Goal: Task Accomplishment & Management: Manage account settings

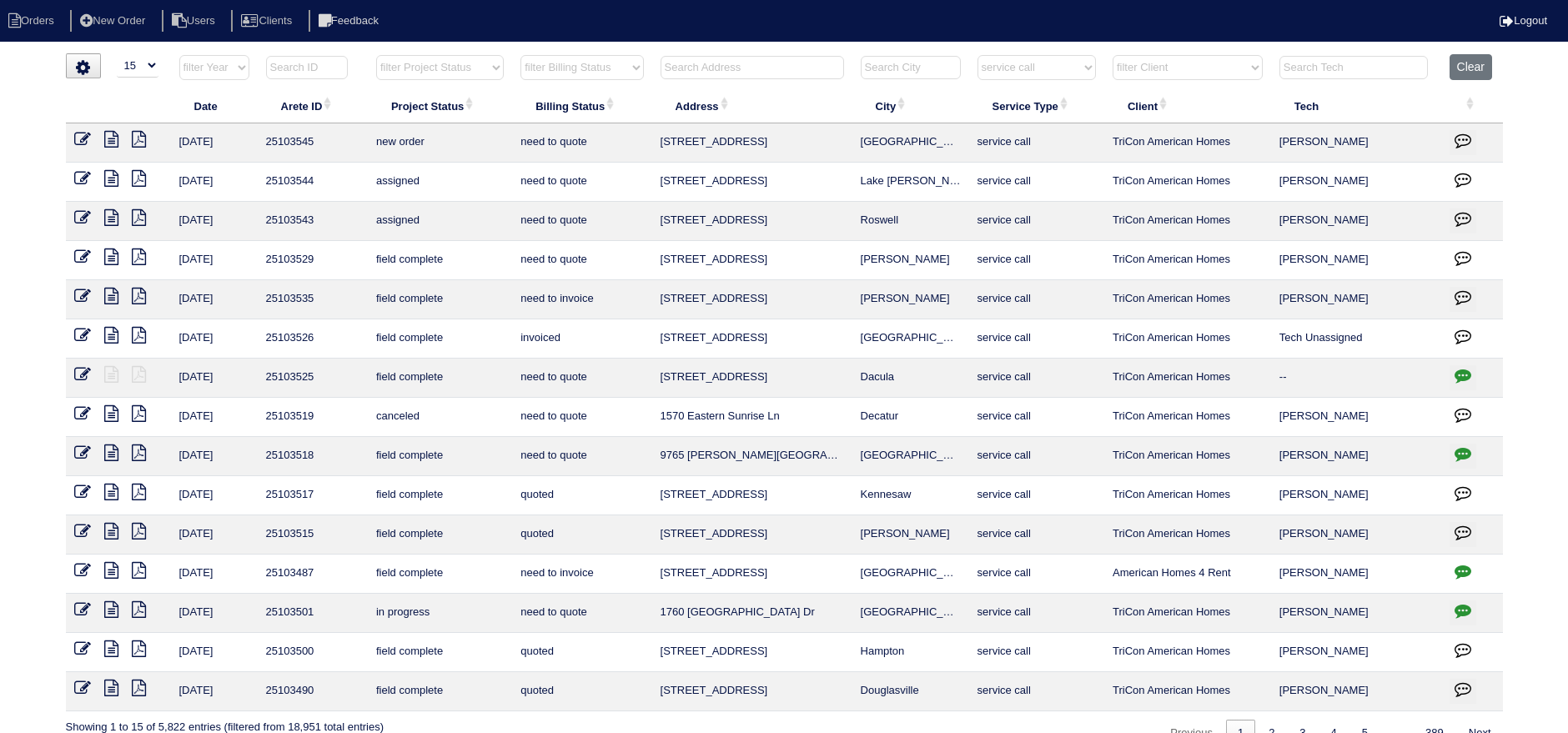
select select "15"
select select "service call"
click at [704, 44] on html "Orders New Order Users Clients Feedback Logout Orders New Order Users Clients M…" at bounding box center [784, 381] width 1568 height 764
click at [710, 54] on div "▼ 10 15 25 50 200 500 Search: Date Arete ID Project Status Billing Status Addre…" at bounding box center [784, 400] width 1437 height 694
click at [731, 65] on input "text" at bounding box center [752, 67] width 183 height 23
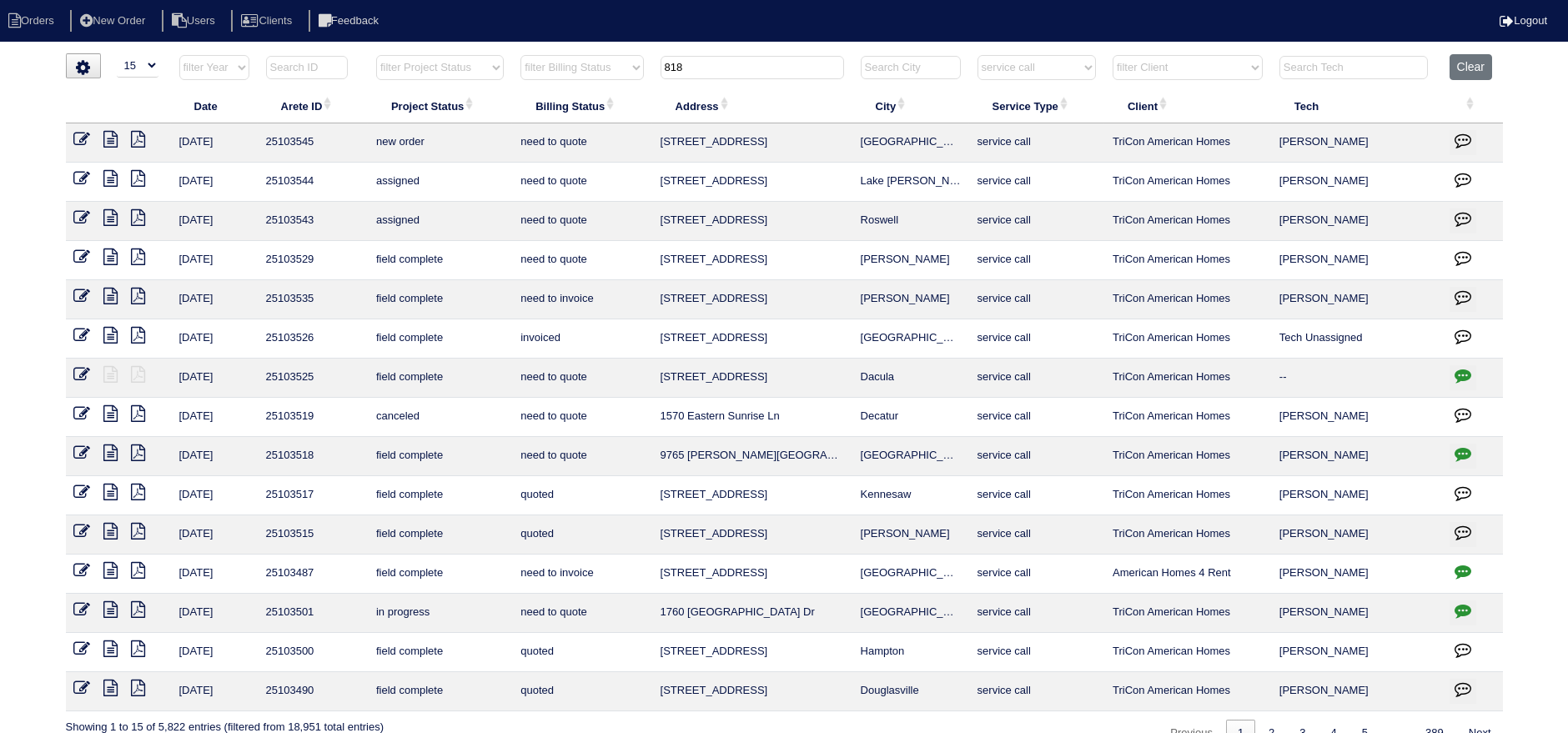
type input "818"
select select "service call"
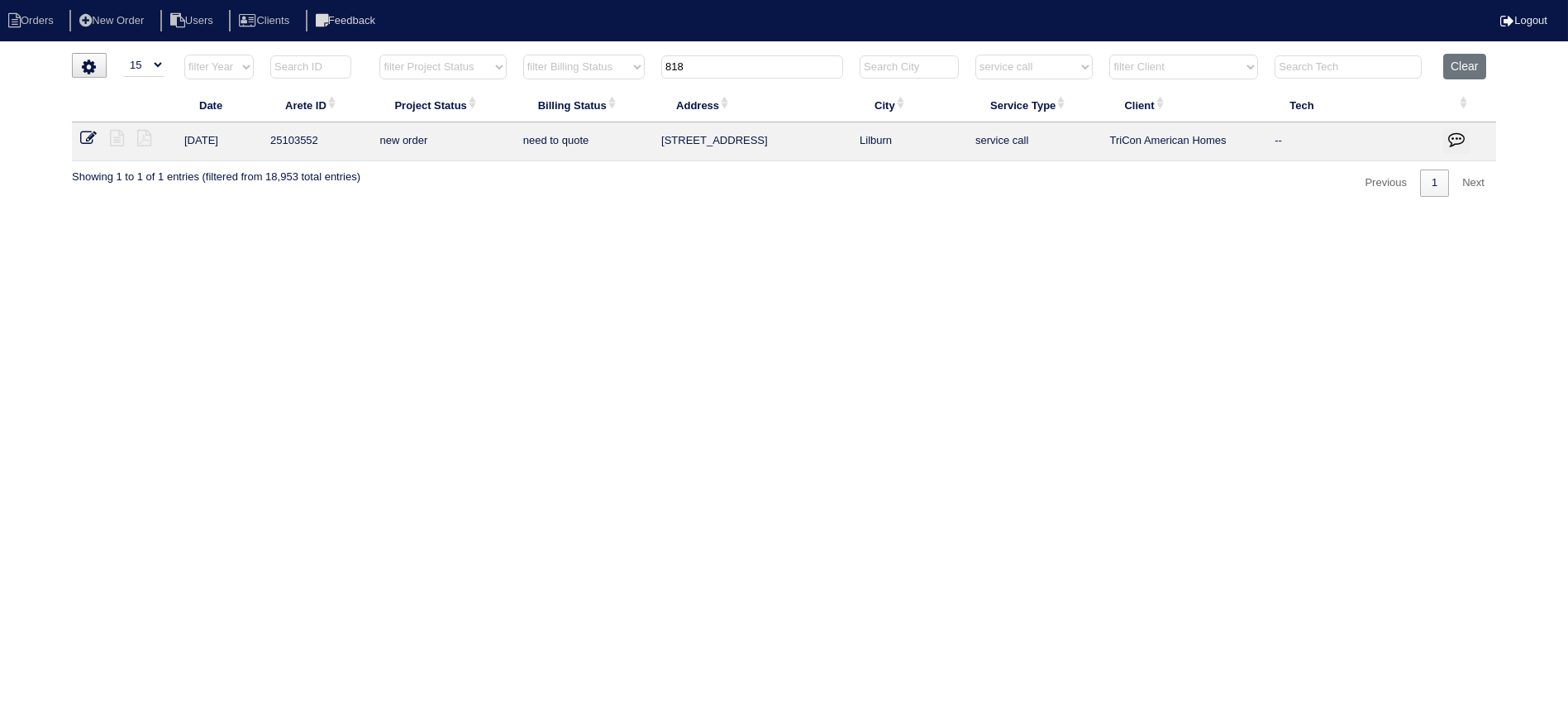
type input "818"
click at [88, 135] on icon at bounding box center [88, 137] width 17 height 17
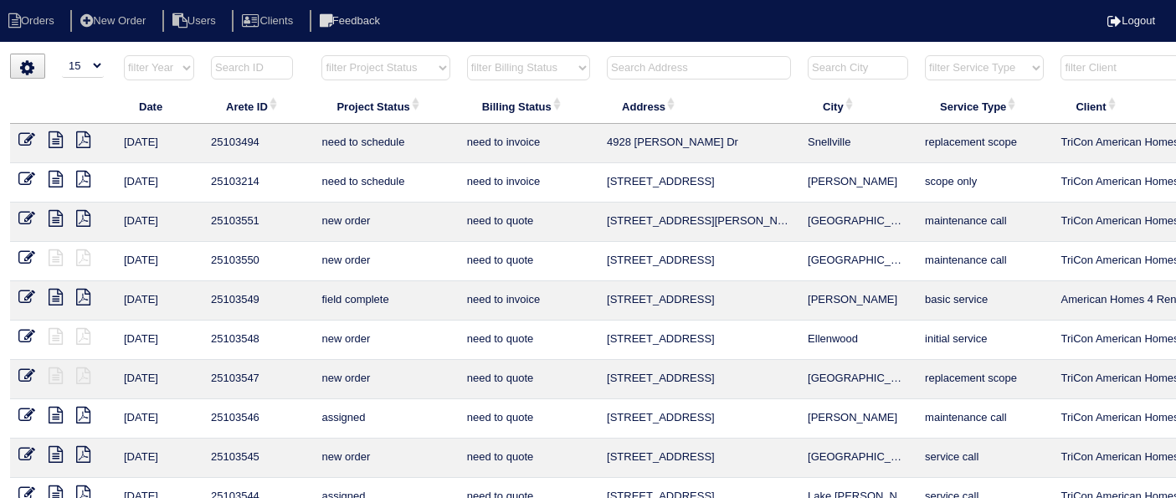
select select "15"
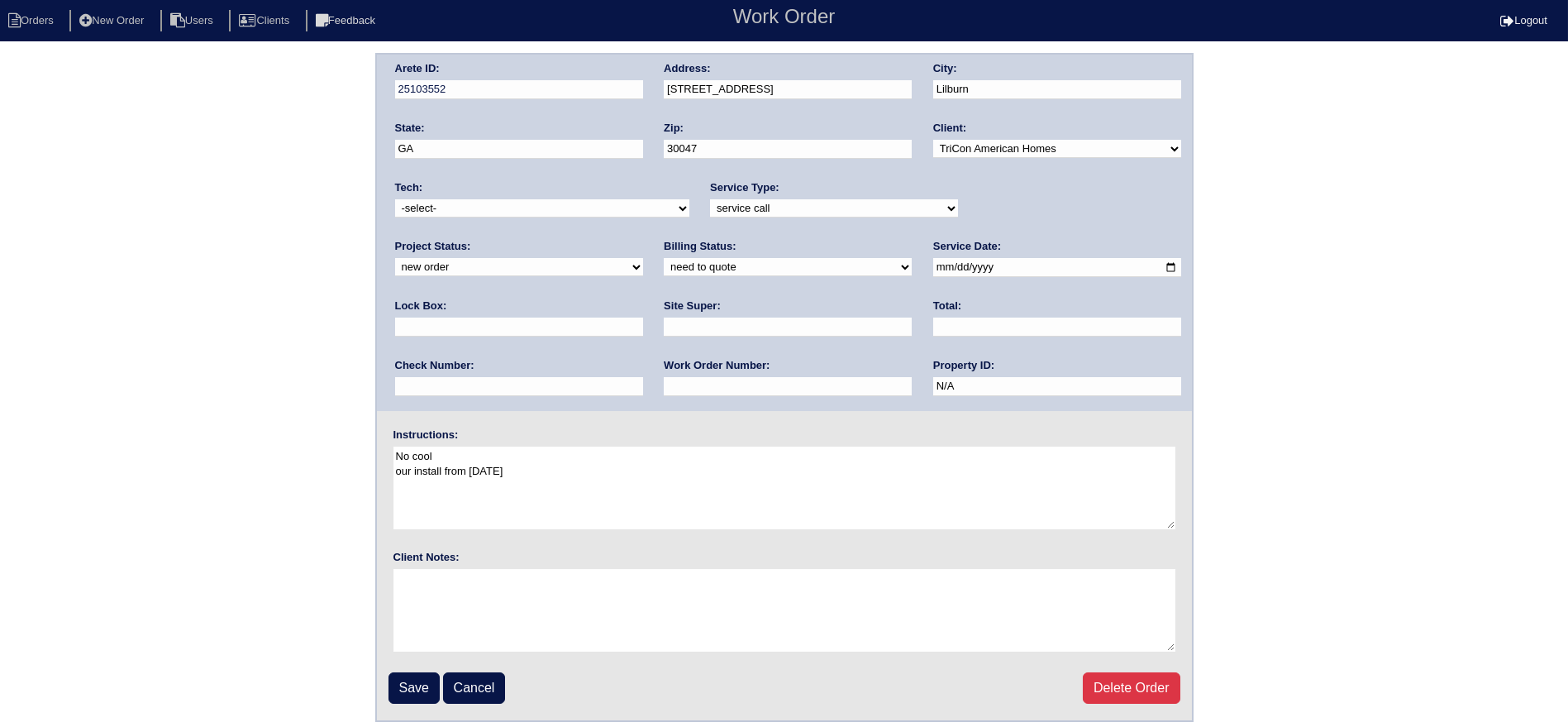
click at [643, 258] on select "new order assigned in progress field complete need to schedule admin review arc…" at bounding box center [518, 267] width 248 height 18
drag, startPoint x: 995, startPoint y: 193, endPoint x: 995, endPoint y: 207, distance: 14.0
click at [643, 239] on div "Project Status: new order assigned in progress field complete need to schedule …" at bounding box center [518, 262] width 248 height 45
click at [643, 258] on select "new order assigned in progress field complete need to schedule admin review arc…" at bounding box center [518, 267] width 248 height 18
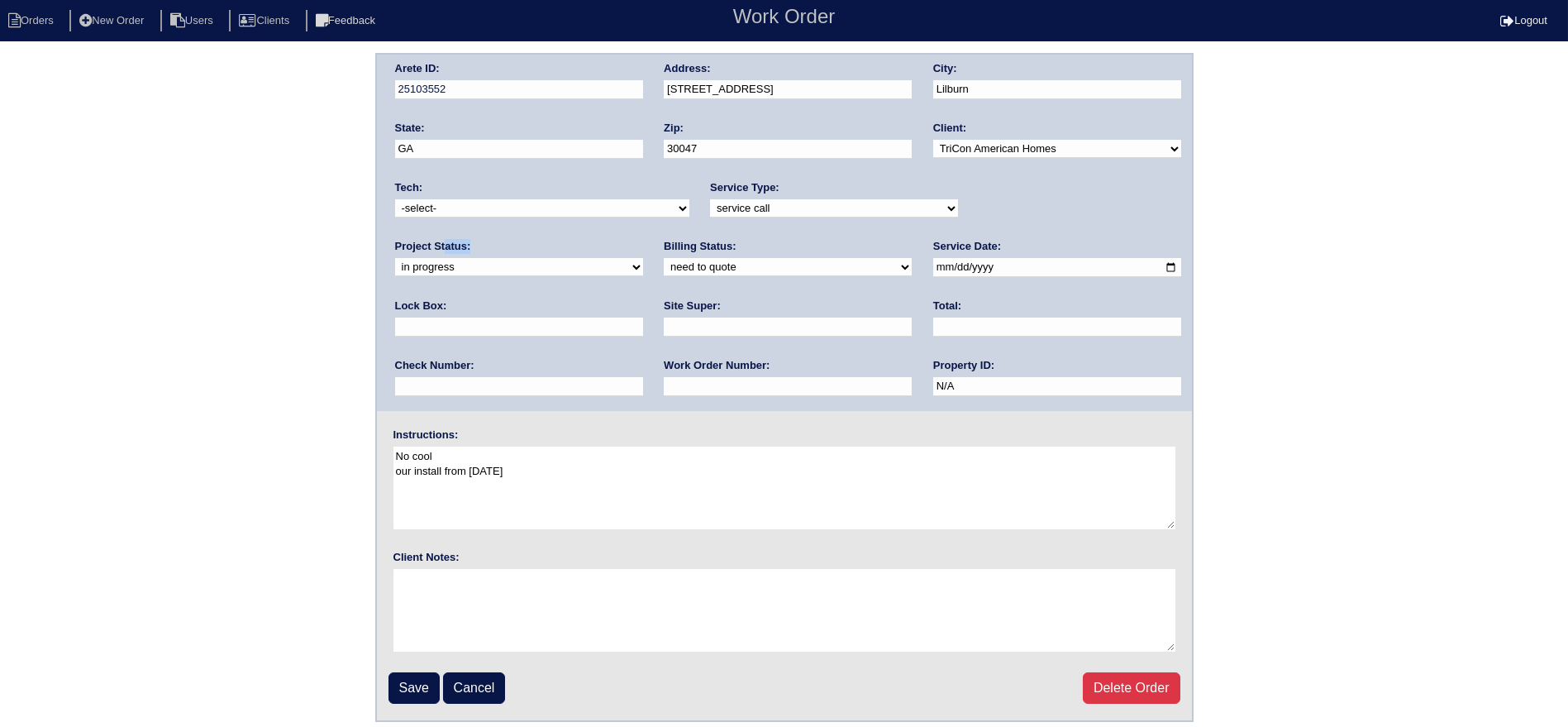
select select "assigned"
click at [643, 258] on select "new order assigned in progress field complete need to schedule admin review arc…" at bounding box center [518, 267] width 248 height 18
click at [555, 208] on select "-select- aretesmg+backup-tech@gmail.com benjohnholt88@gmail.com callisonhvac@ya…" at bounding box center [542, 208] width 294 height 18
select select "27"
click at [395, 200] on select "-select- aretesmg+backup-tech@gmail.com benjohnholt88@gmail.com callisonhvac@ya…" at bounding box center [542, 208] width 294 height 18
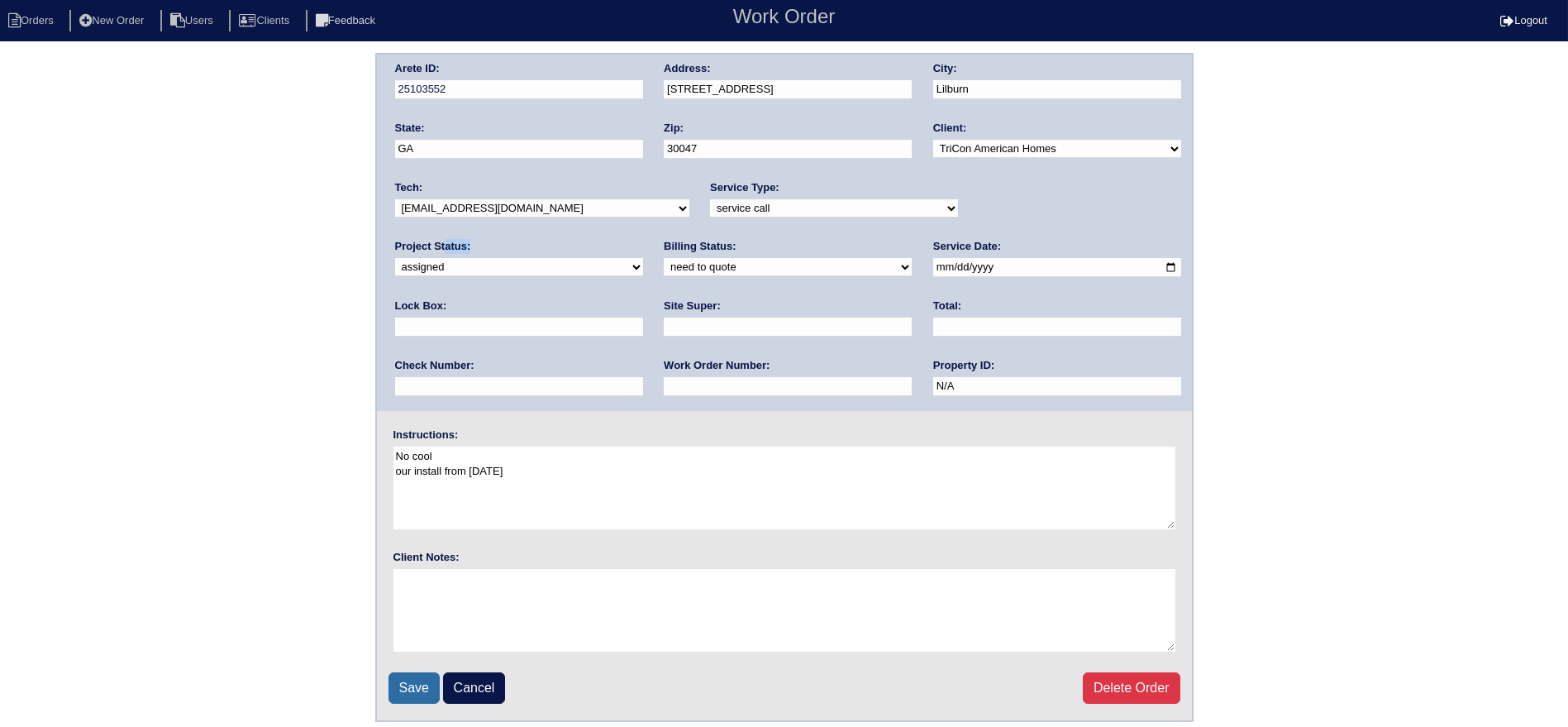
click at [406, 691] on input "Save" at bounding box center [414, 688] width 51 height 32
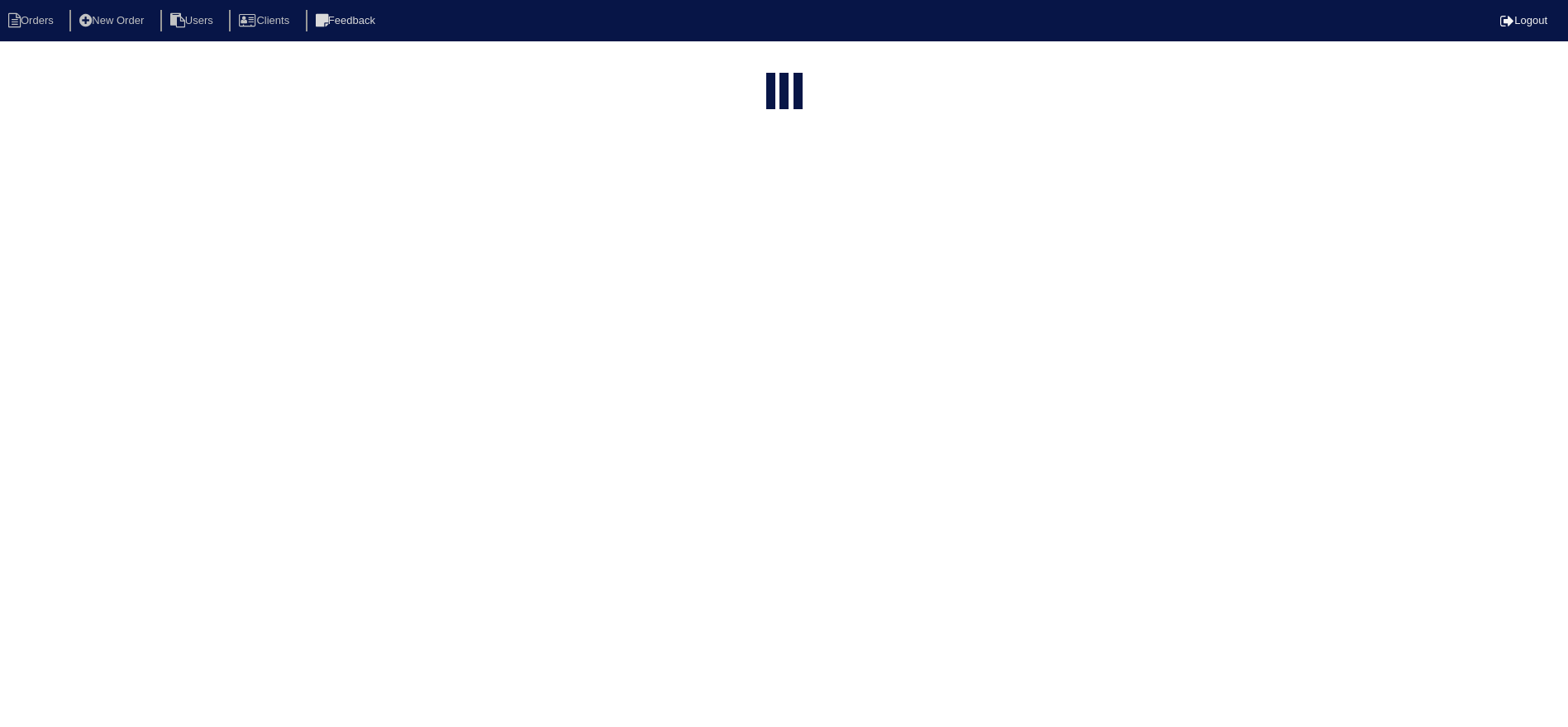
select select "15"
type input "818"
select select "service call"
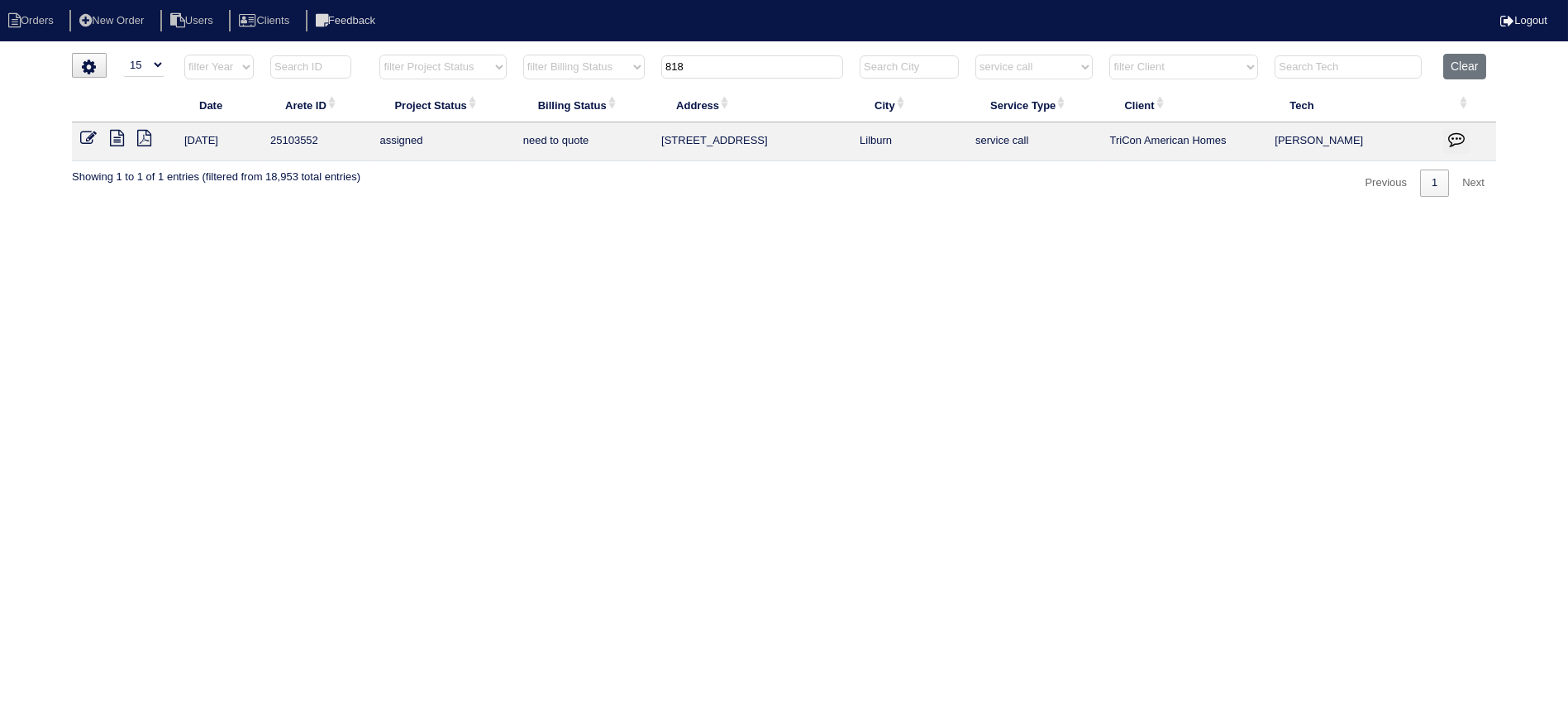
click at [633, 58] on tr "filter Year -- Any Year -- 2025 2024 2023 2022 2021 2020 2019 filter Project St…" at bounding box center [784, 70] width 1424 height 34
type input "161"
select select "service call"
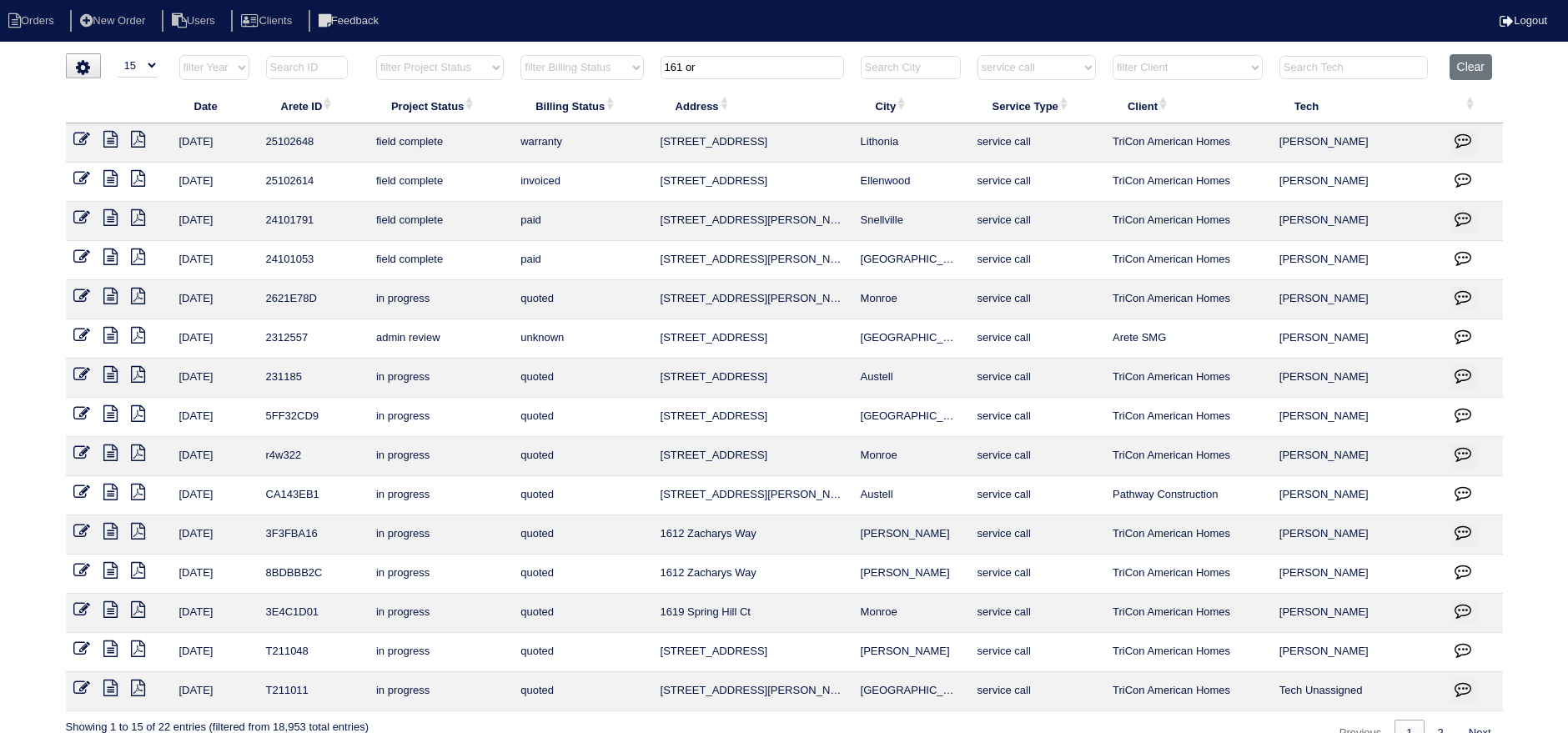
type input "161 or"
select select "service call"
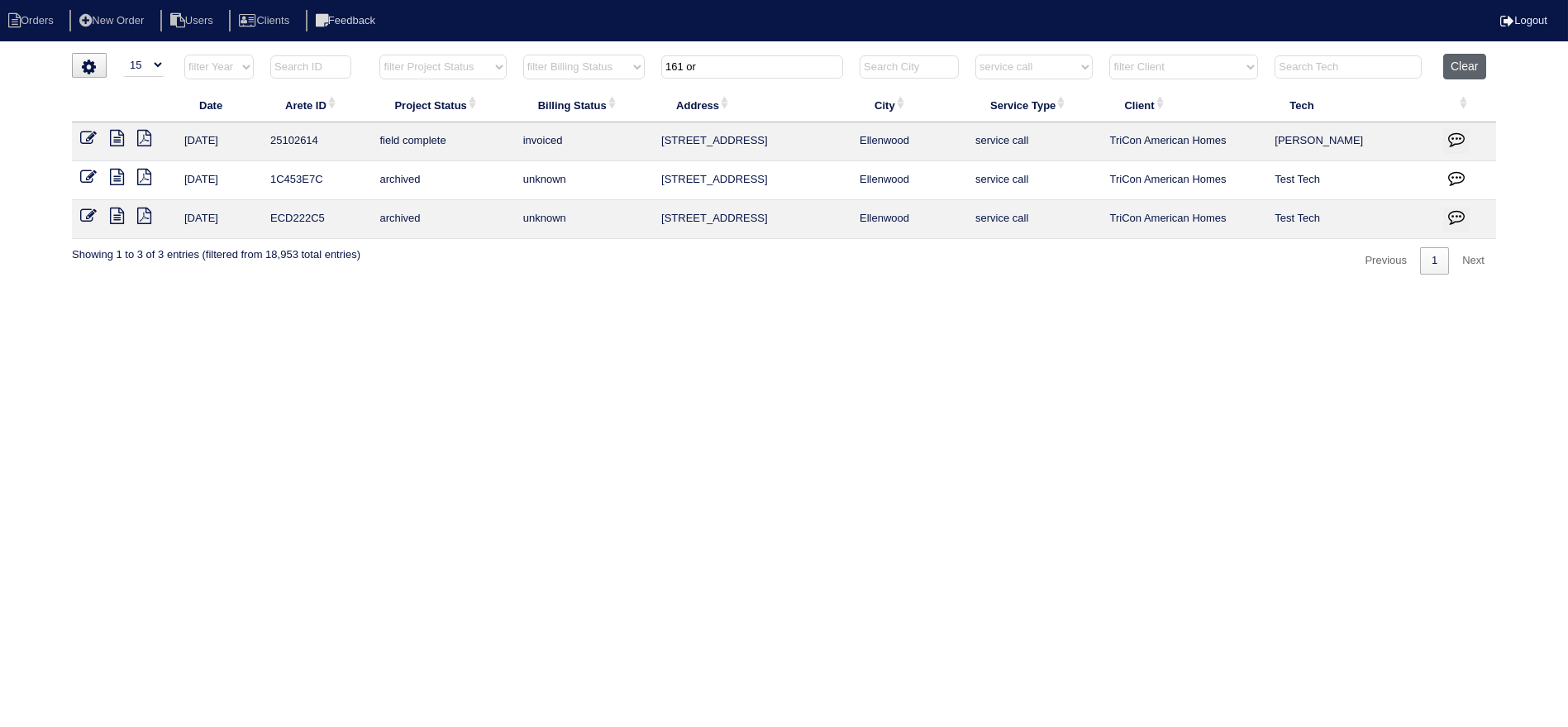
type input "161 or"
click at [1457, 55] on button "Clear" at bounding box center [1464, 66] width 42 height 26
select select
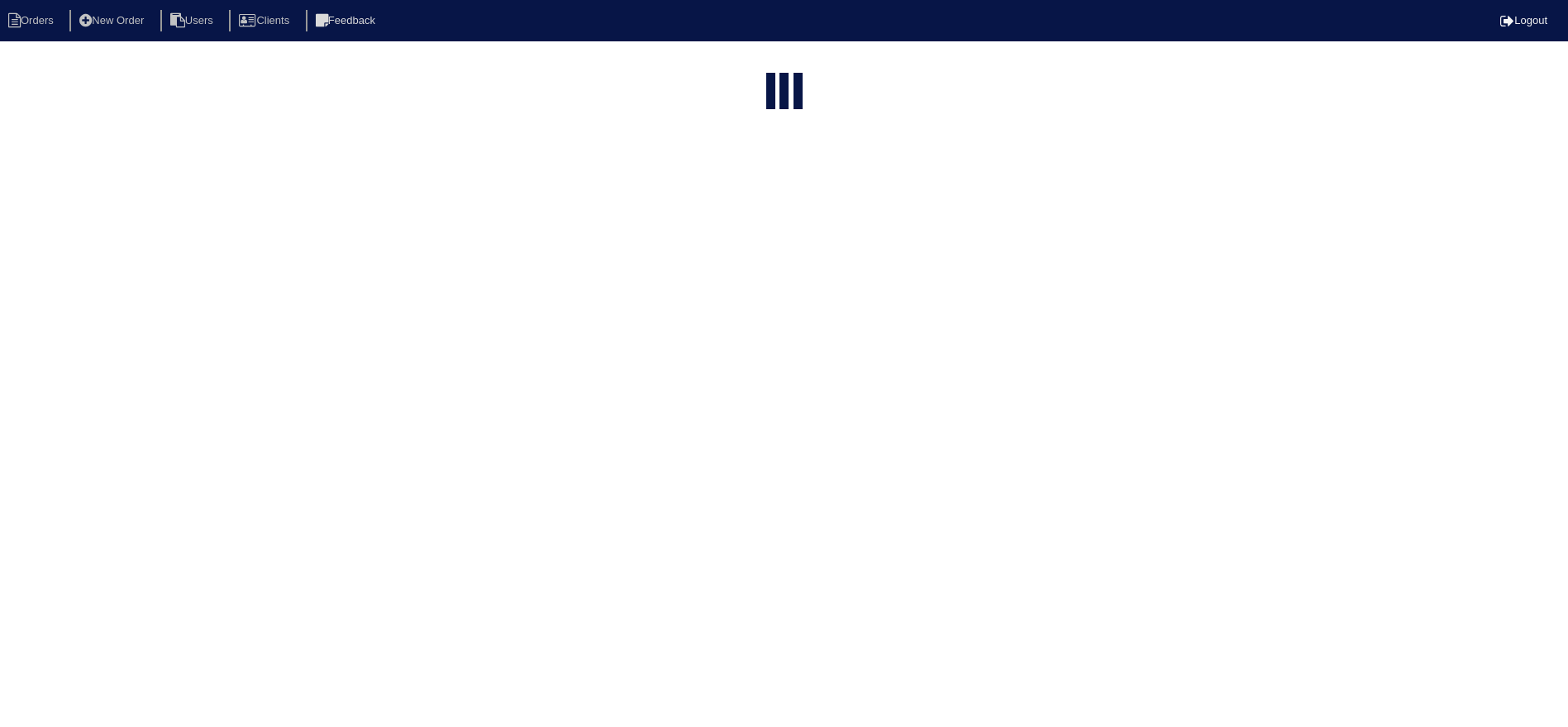
select select "15"
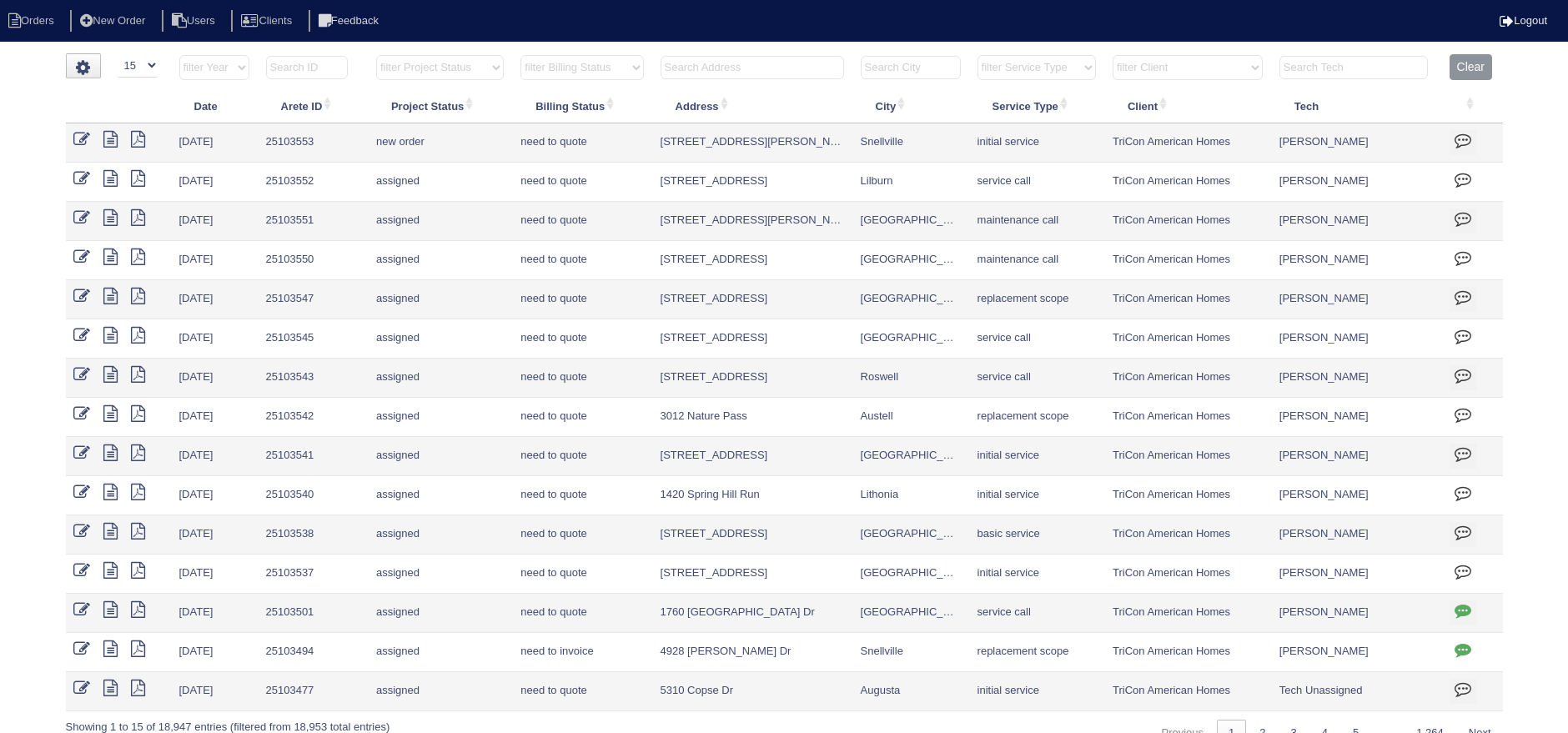
click at [761, 59] on input "text" at bounding box center [752, 67] width 183 height 23
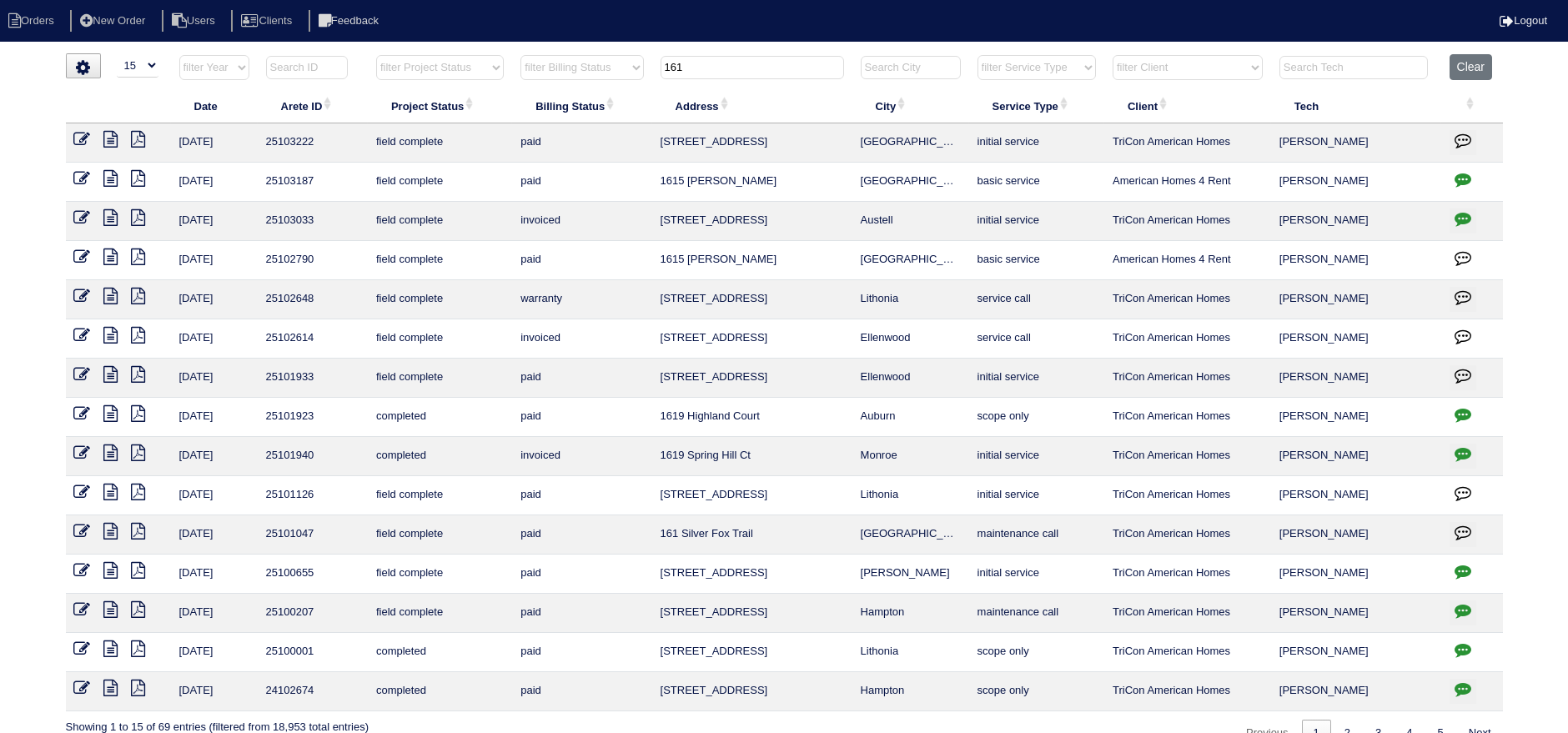
drag, startPoint x: 742, startPoint y: 78, endPoint x: 586, endPoint y: 65, distance: 156.5
click at [586, 65] on tr "filter Year -- Any Year -- 2025 2024 2023 2022 2021 2020 2019 filter Project St…" at bounding box center [784, 71] width 1437 height 34
type input "325"
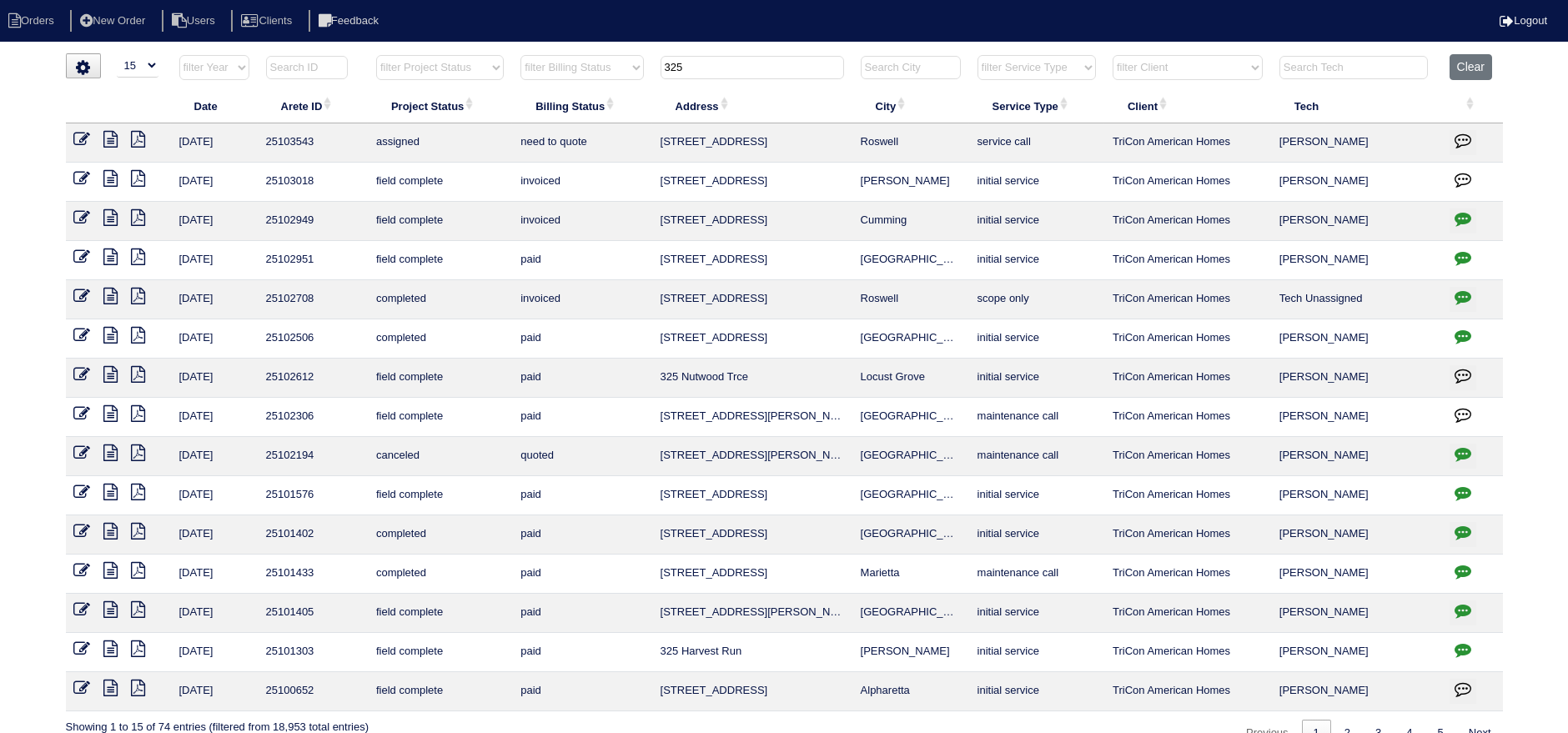
drag, startPoint x: 726, startPoint y: 66, endPoint x: 606, endPoint y: 65, distance: 120.0
click at [606, 65] on tr "filter Year -- Any Year -- 2025 2024 2023 2022 2021 2020 2019 filter Project St…" at bounding box center [784, 71] width 1437 height 34
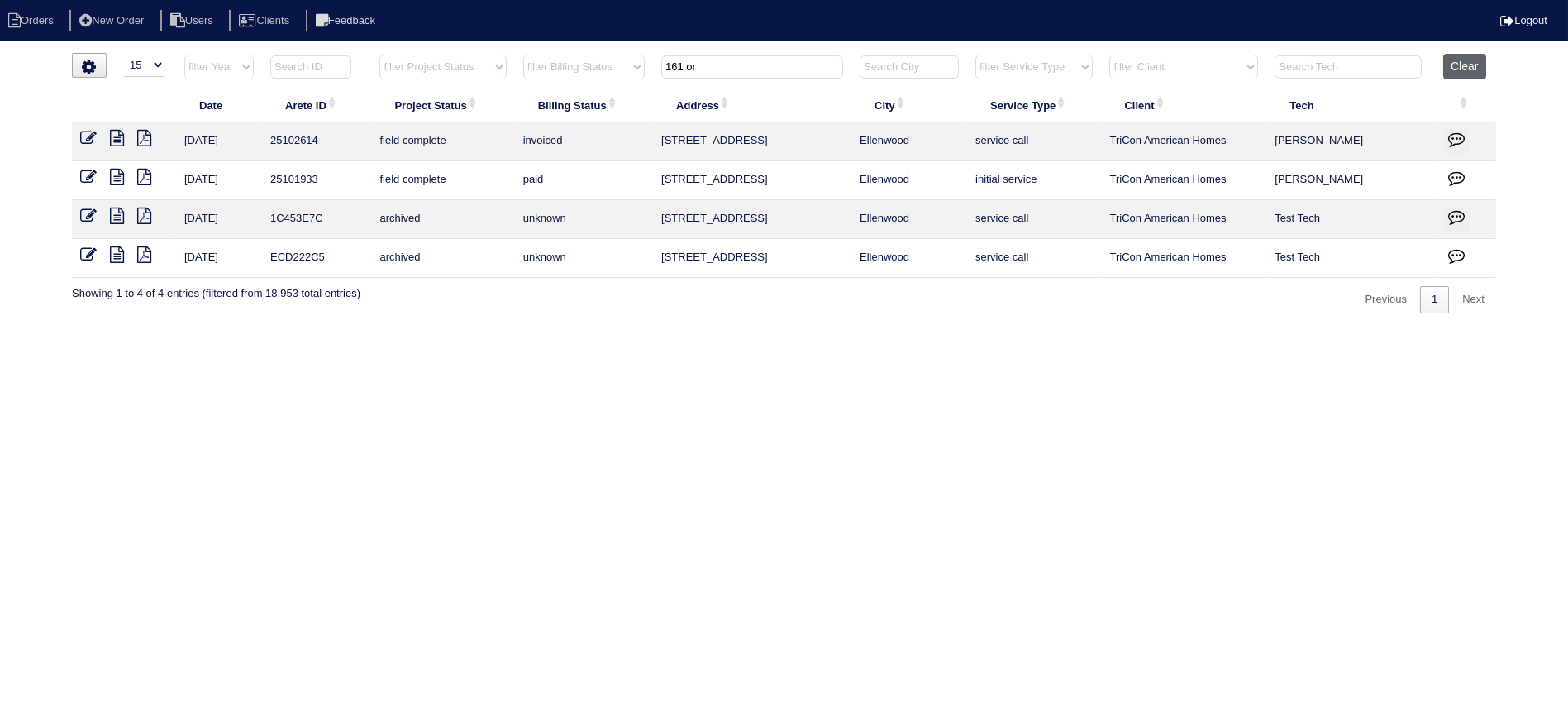
type input "161 or"
click at [1477, 70] on button "Clear" at bounding box center [1464, 66] width 42 height 26
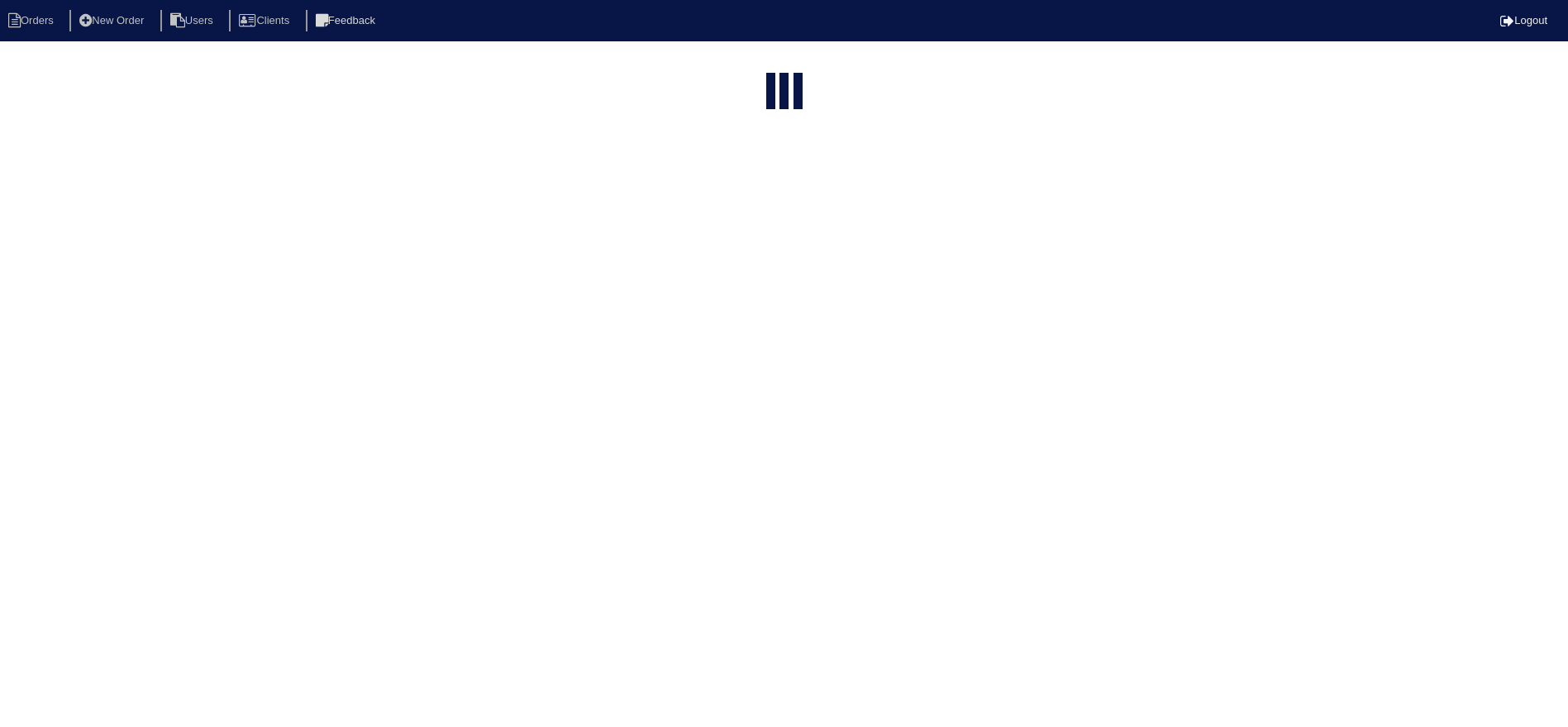
select select "15"
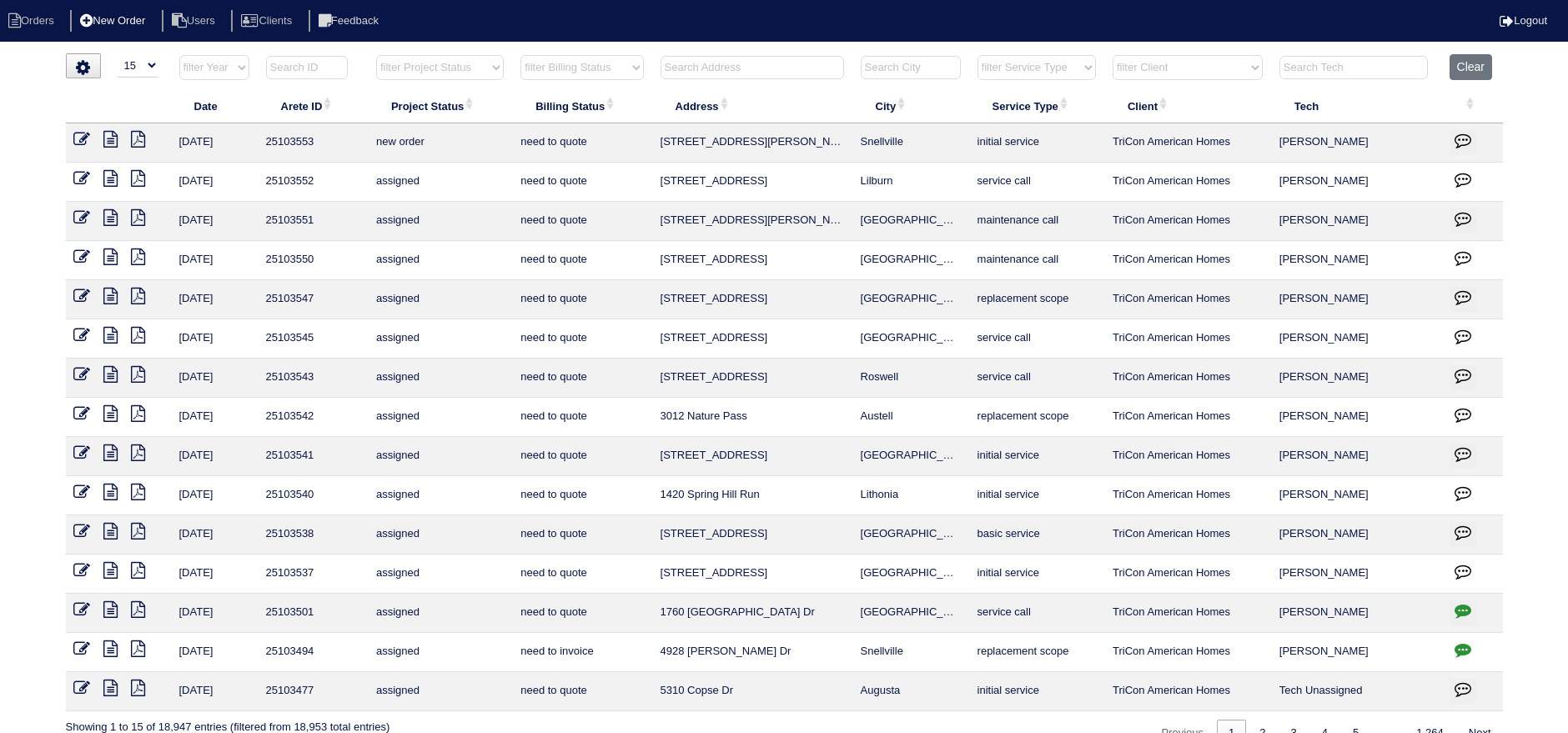
click at [131, 24] on li "New Order" at bounding box center [114, 21] width 89 height 23
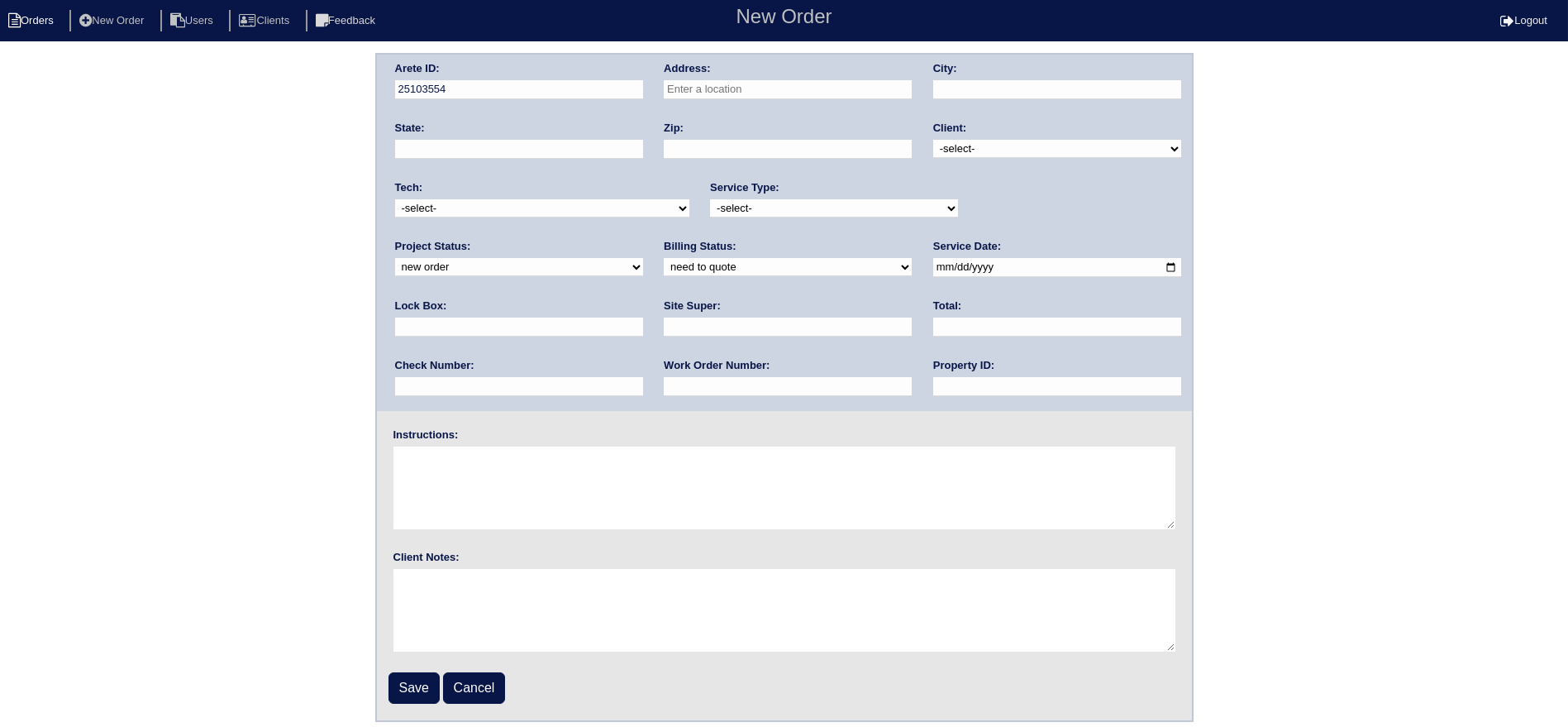
click at [42, 10] on li "Orders" at bounding box center [34, 21] width 67 height 23
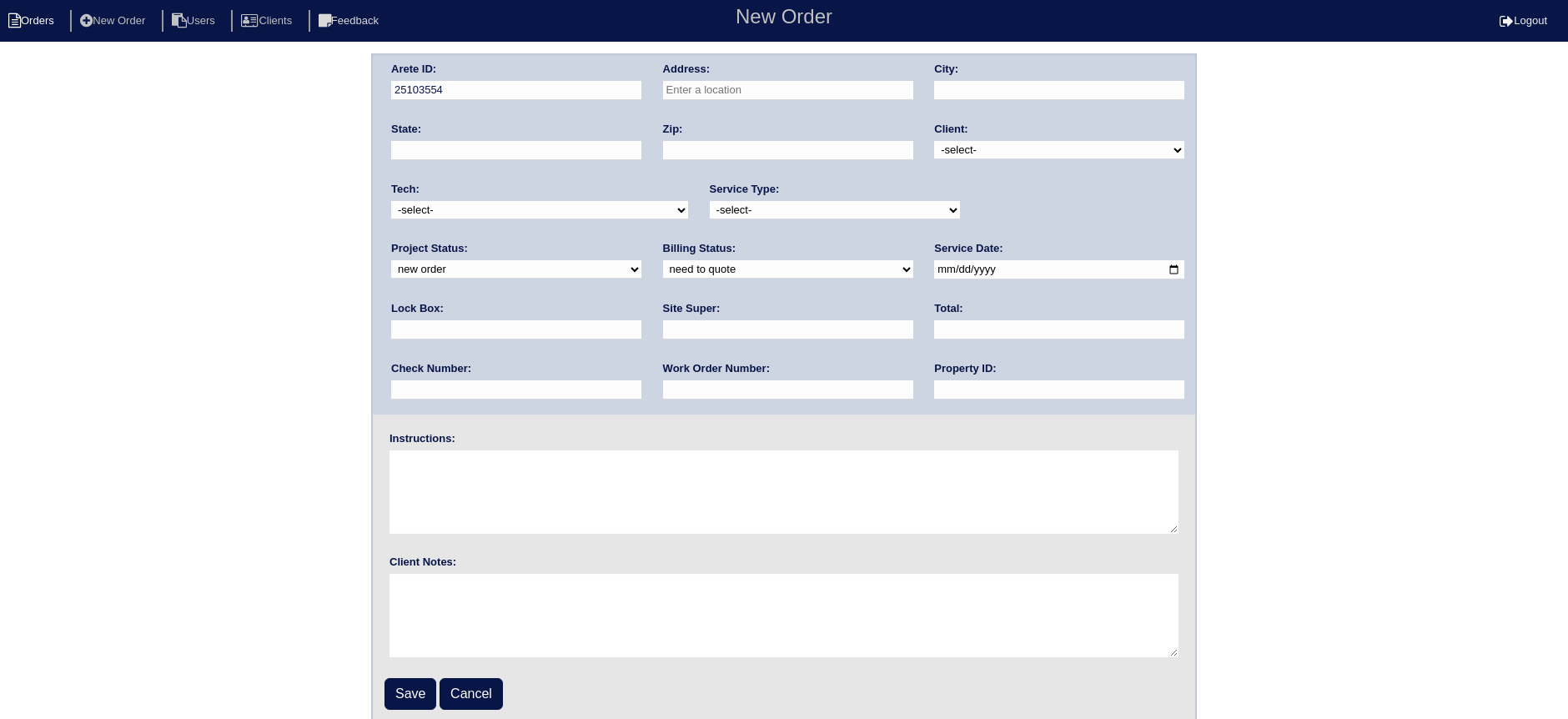
select select "15"
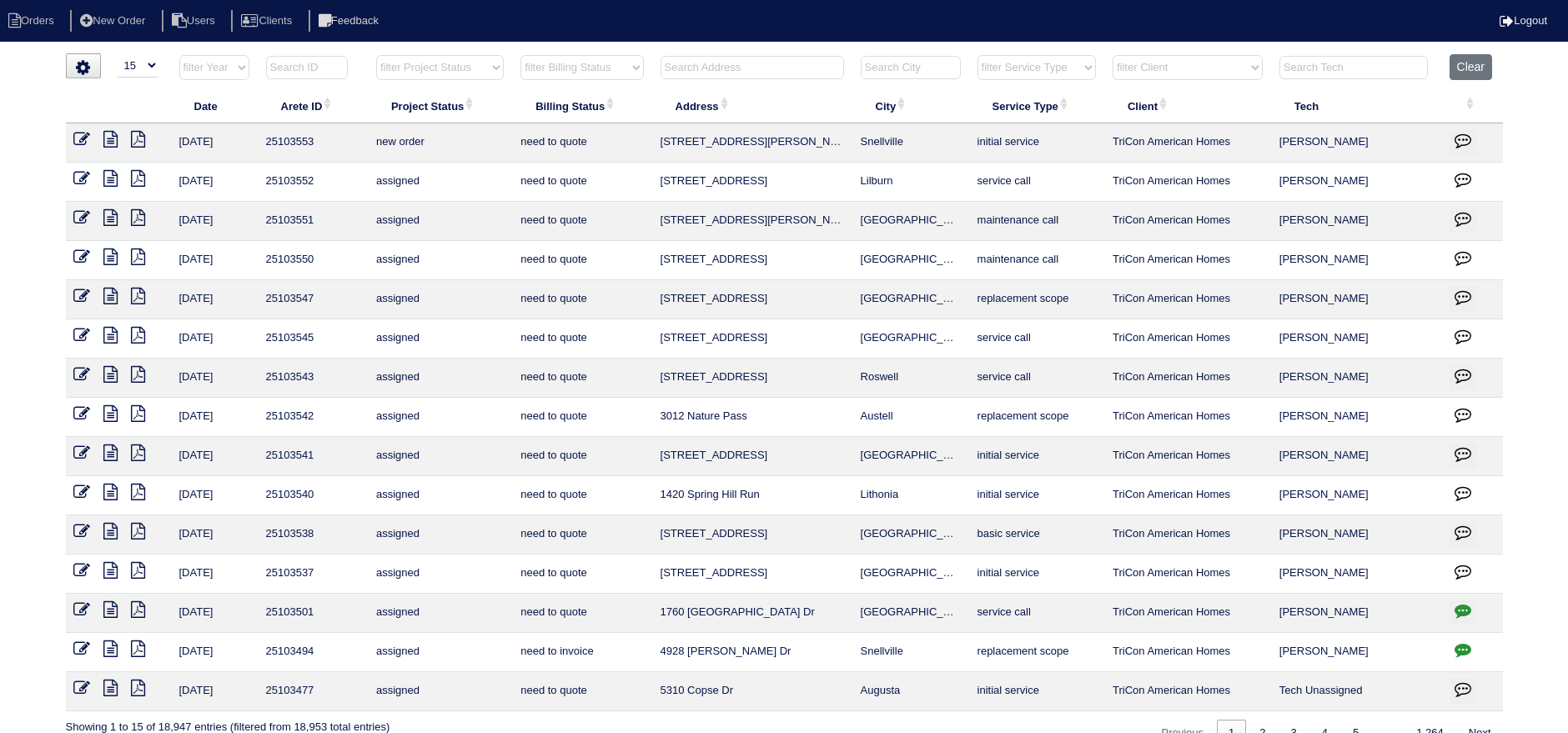
drag, startPoint x: 283, startPoint y: 51, endPoint x: 294, endPoint y: 63, distance: 16.3
click at [284, 52] on html "Orders New Order Users Clients Feedback Logout Orders New Order Users Clients M…" at bounding box center [784, 381] width 1568 height 764
click at [294, 63] on input "text" at bounding box center [307, 67] width 82 height 23
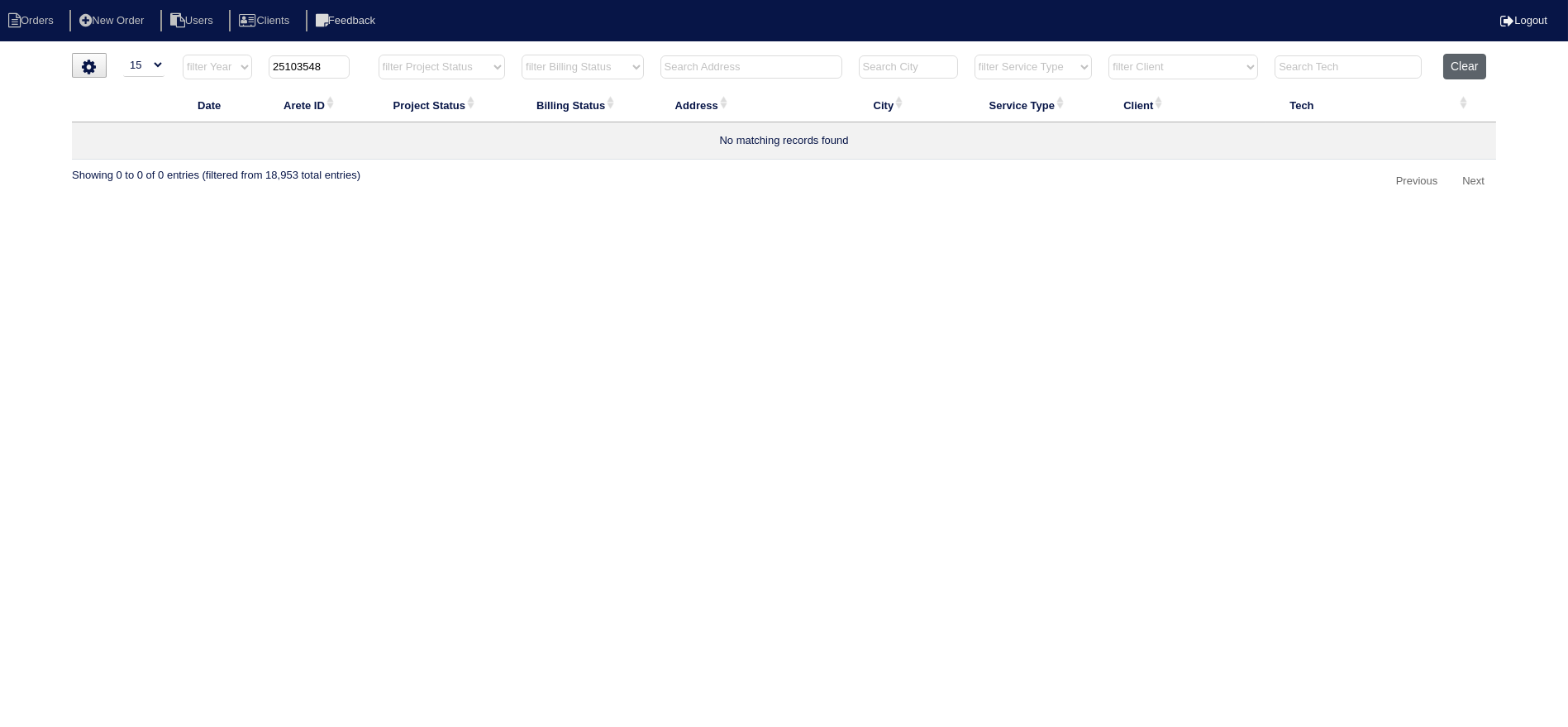
type input "25103548"
click at [1450, 68] on button "Clear" at bounding box center [1464, 66] width 42 height 26
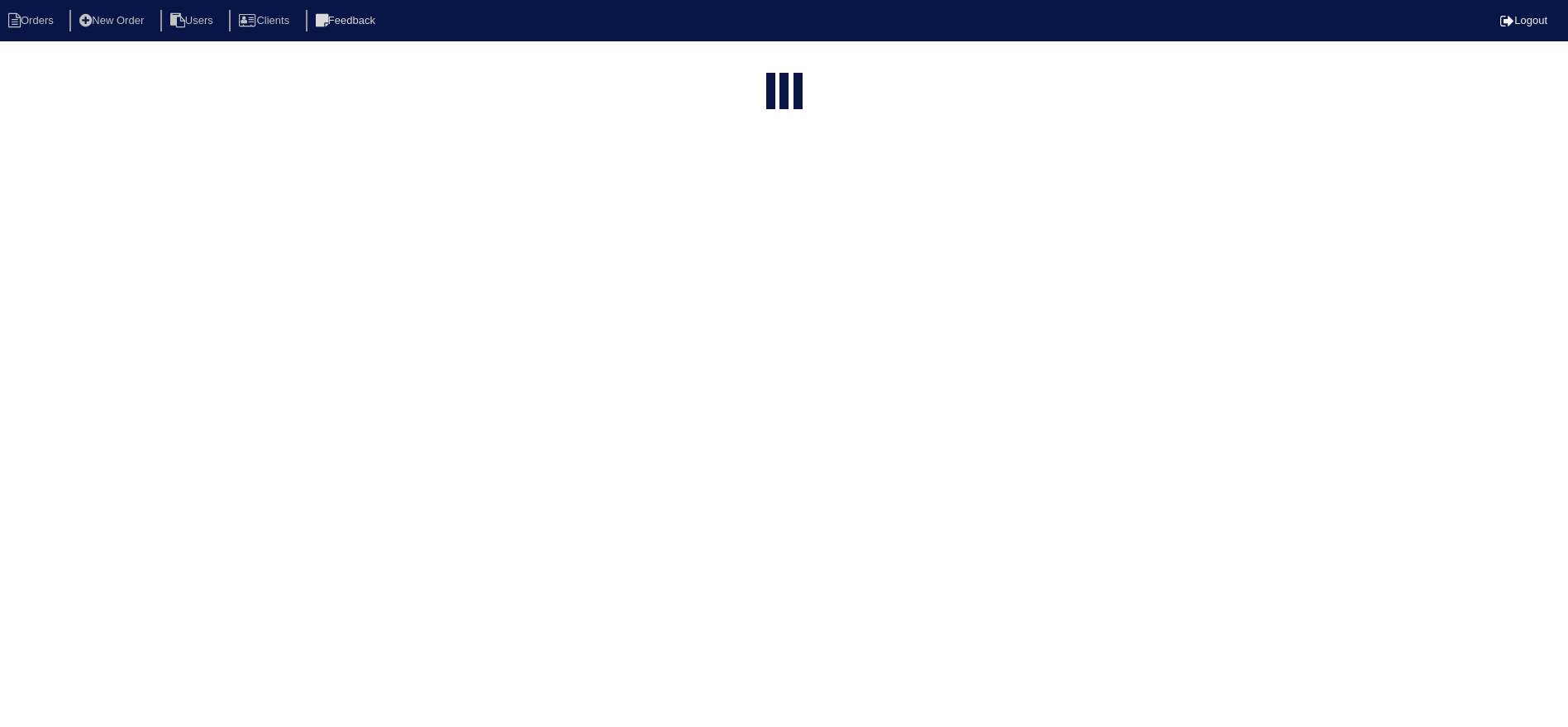
select select "15"
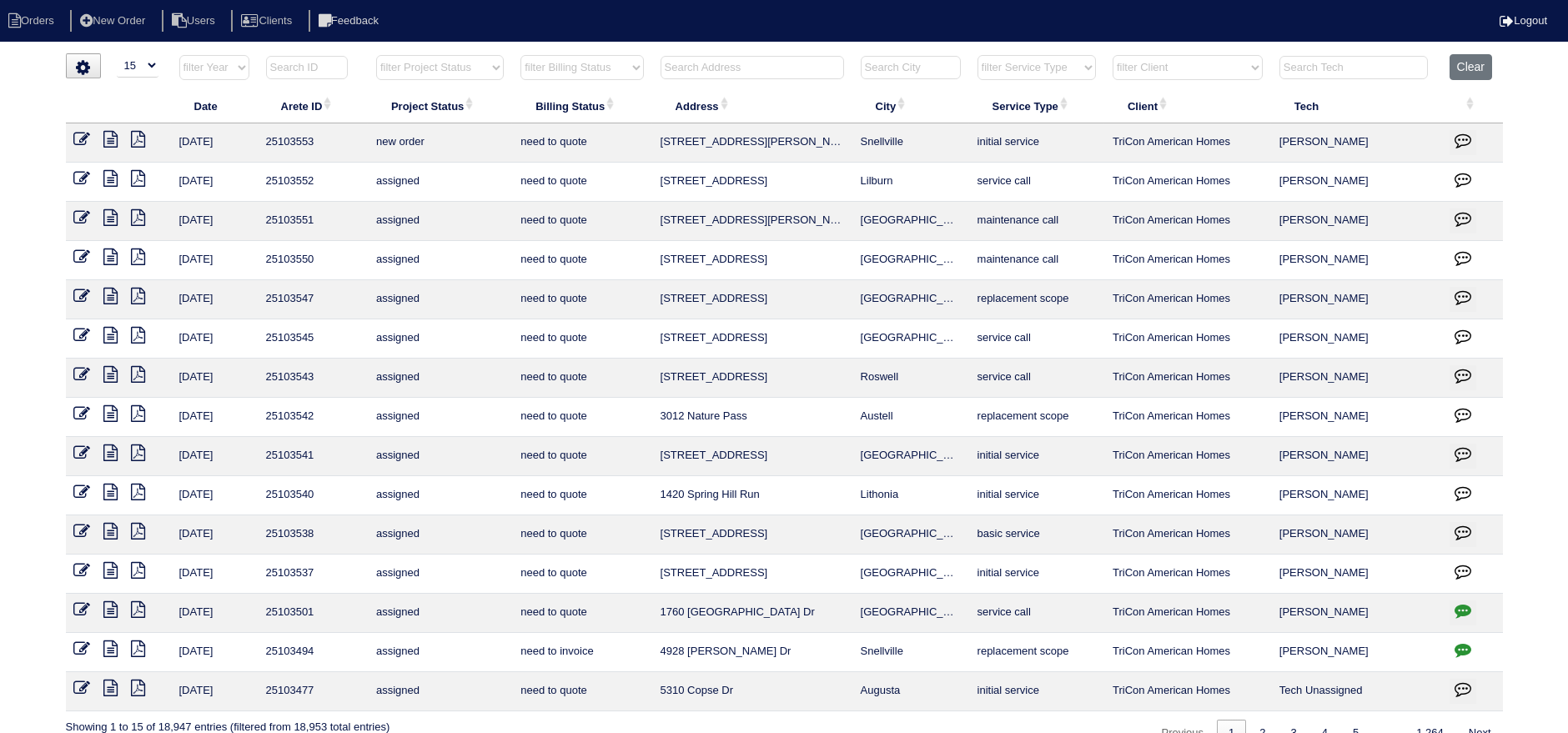
click at [457, 64] on select "filter Project Status -- Any Project Status -- new order assigned in progress f…" at bounding box center [440, 67] width 128 height 25
click at [377, 55] on select "filter Project Status -- Any Project Status -- new order assigned in progress f…" at bounding box center [440, 67] width 128 height 25
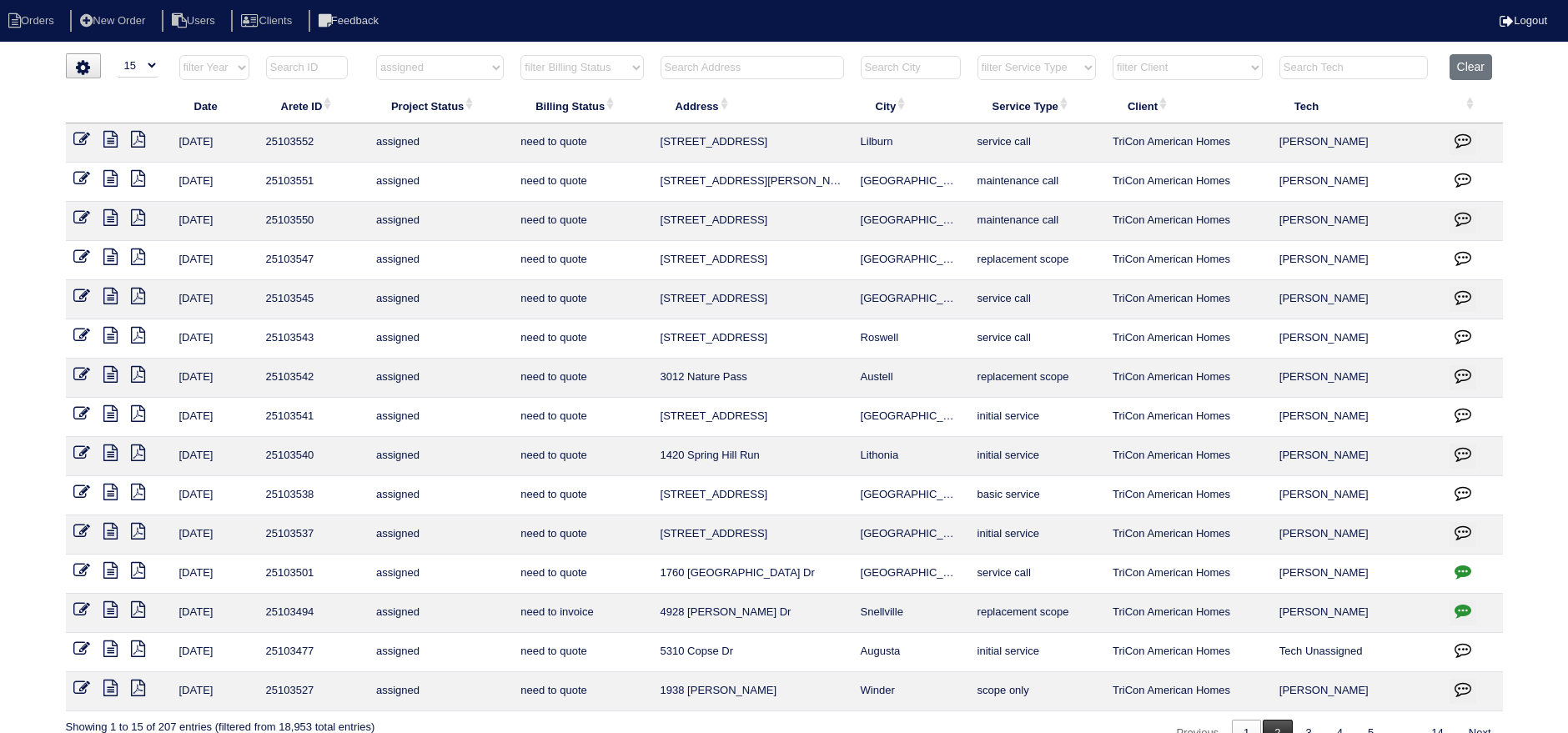
click at [1272, 728] on link "2" at bounding box center [1277, 733] width 29 height 28
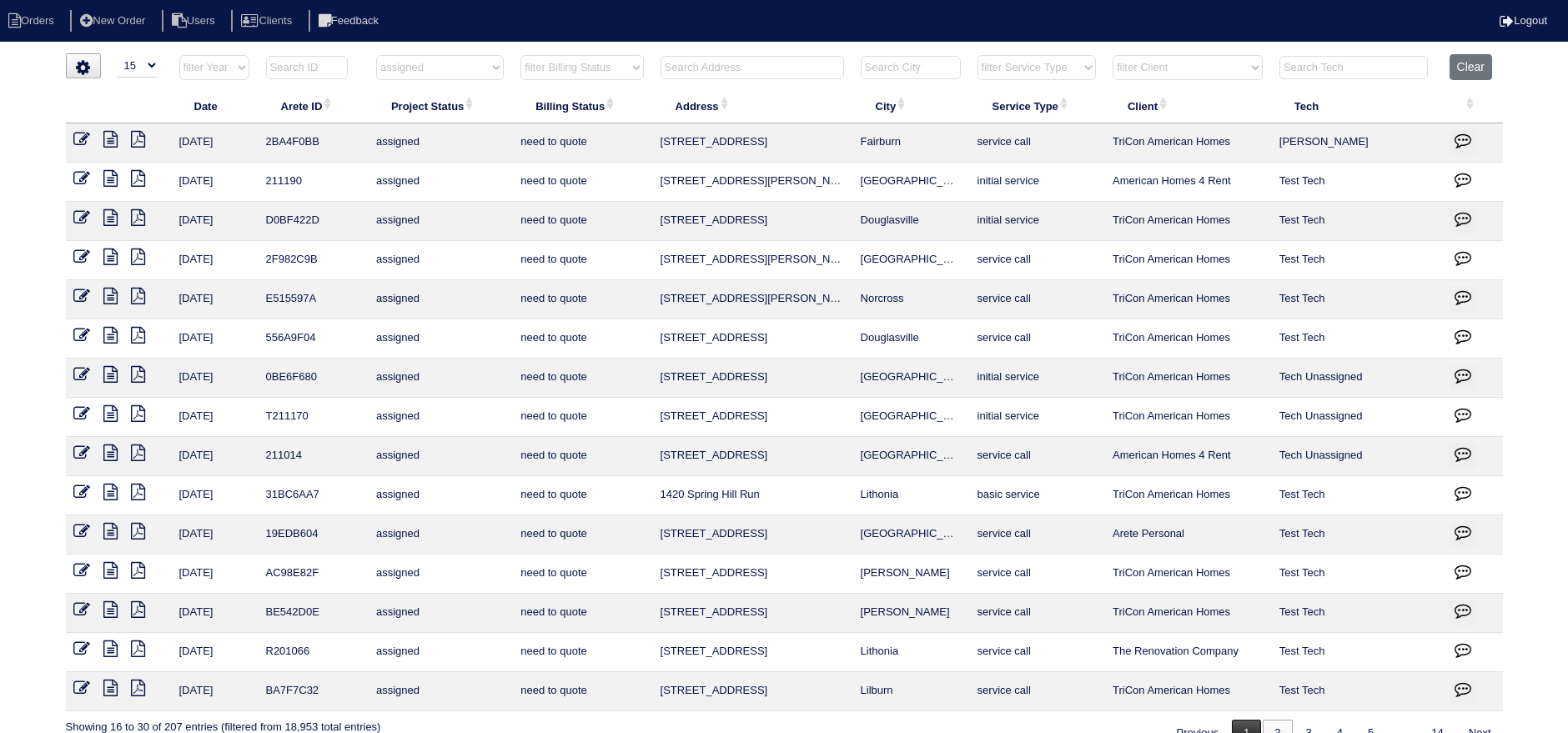
click at [1246, 719] on link "1" at bounding box center [1246, 733] width 29 height 28
select select "assigned"
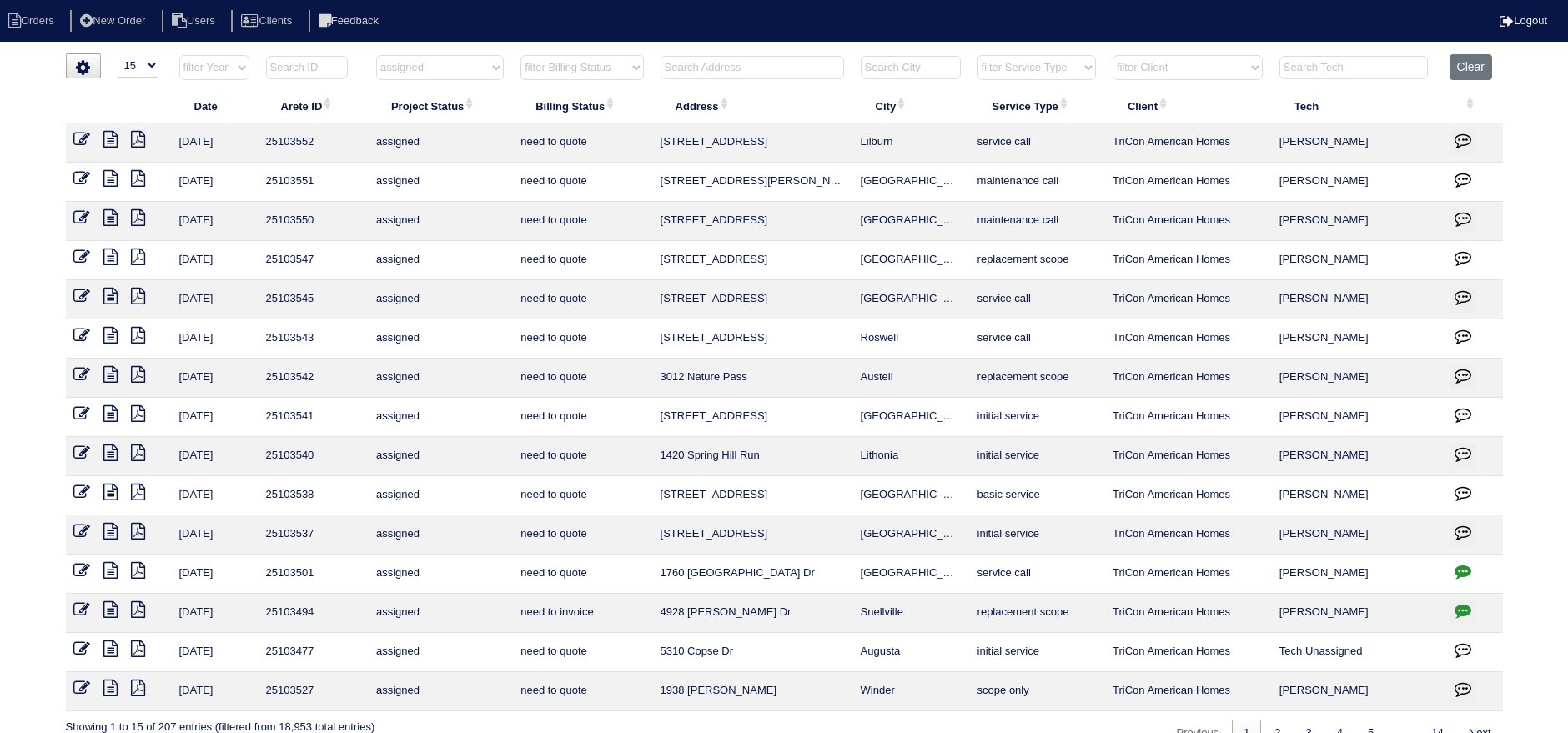
click at [113, 681] on icon at bounding box center [112, 687] width 14 height 17
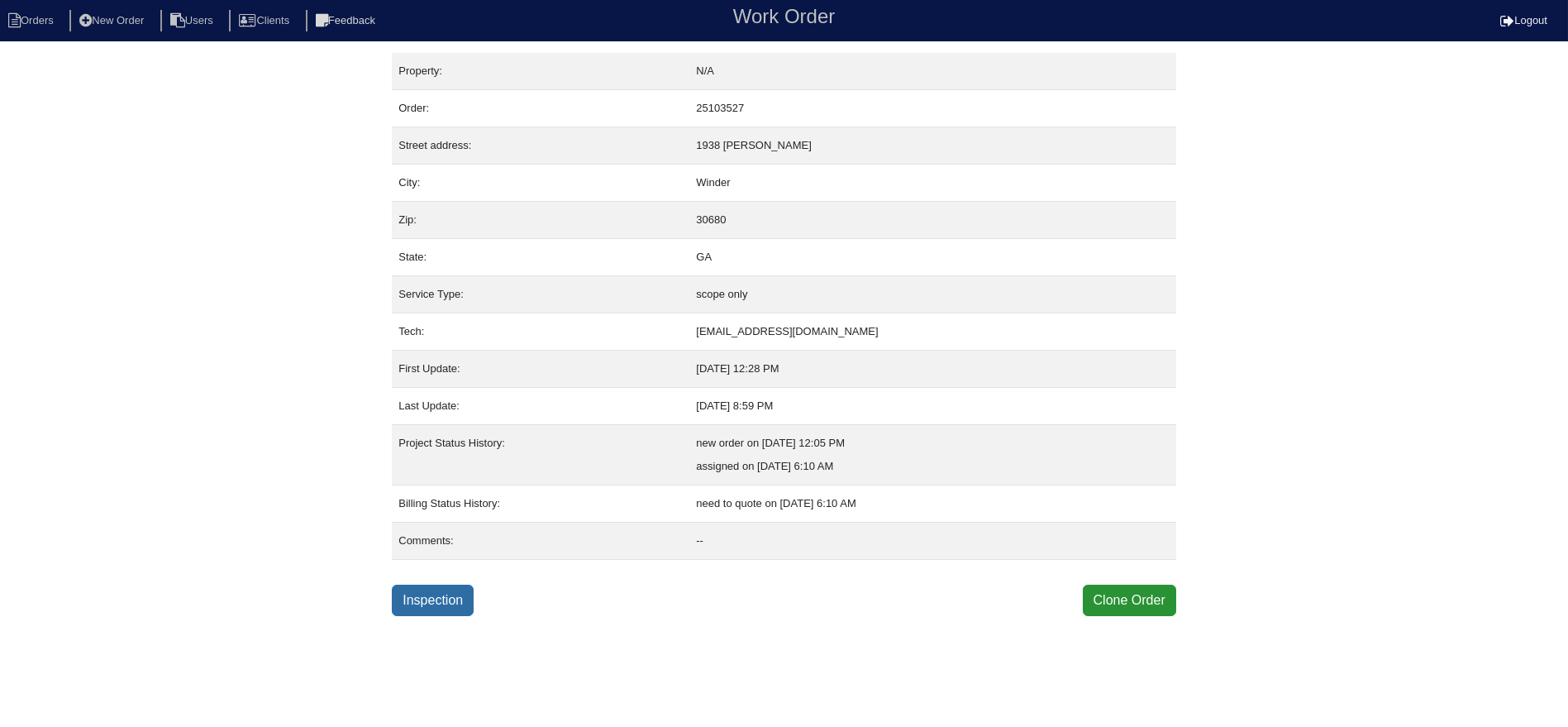
click at [428, 592] on link "Inspection" at bounding box center [432, 601] width 82 height 32
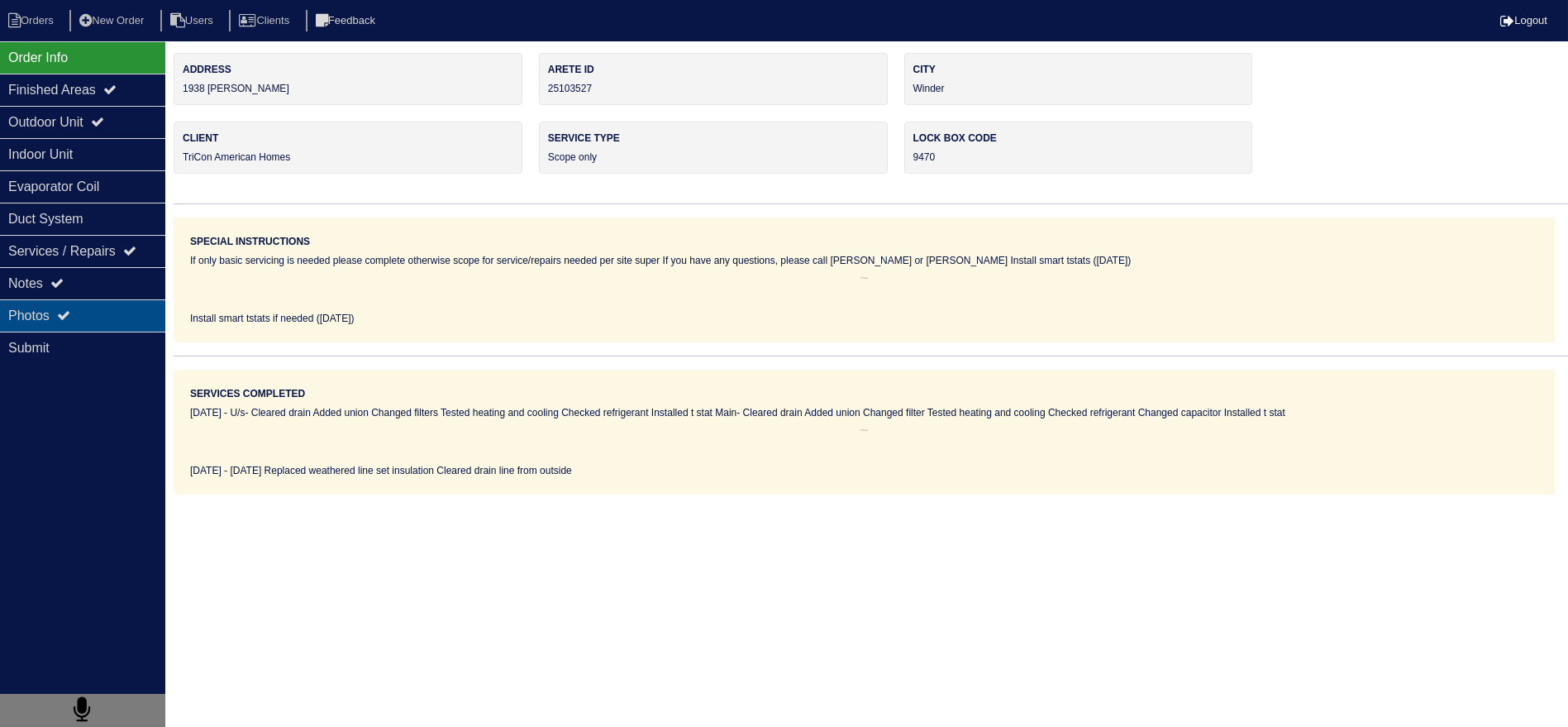
click at [87, 307] on div "Photos" at bounding box center [82, 315] width 165 height 33
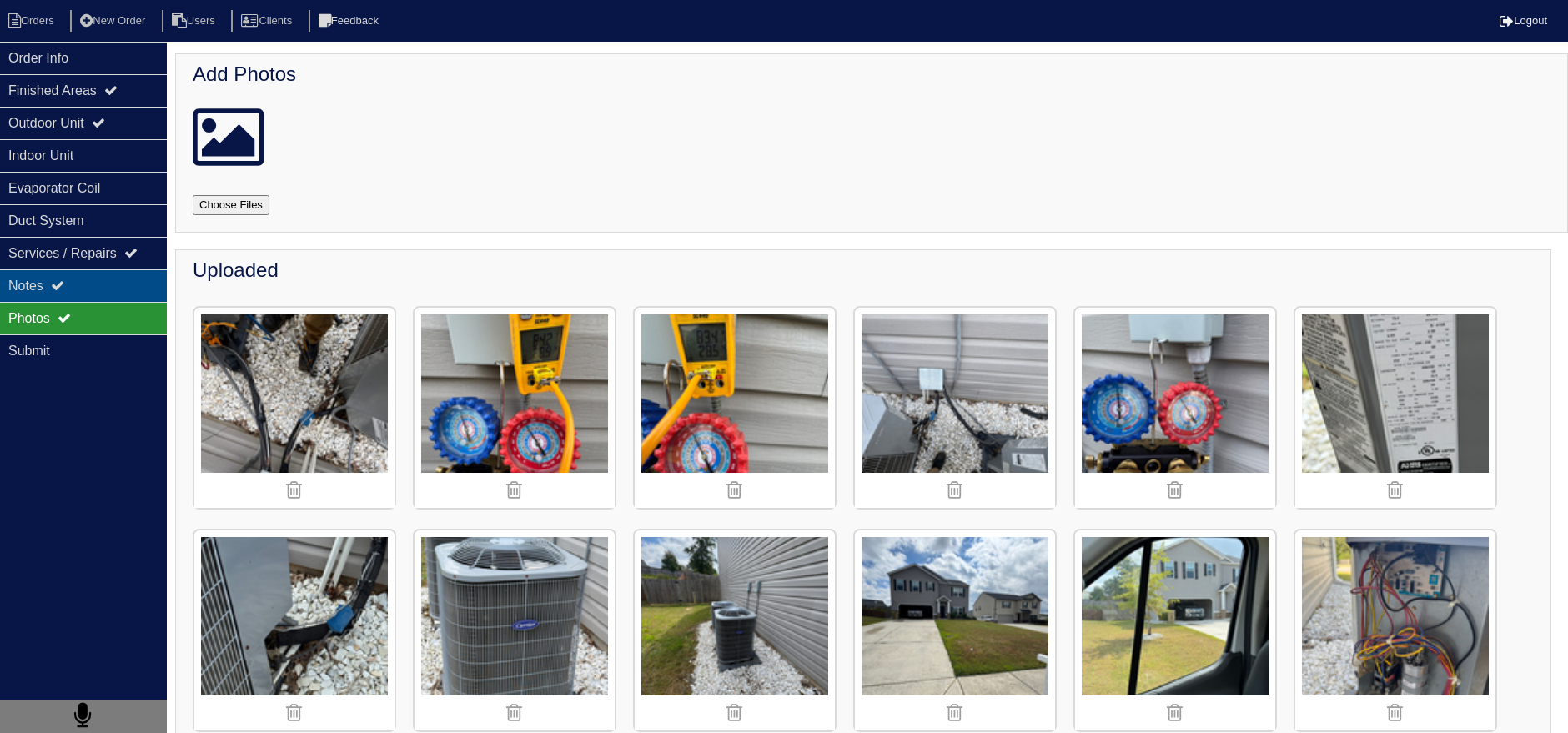
click at [87, 290] on div "Notes" at bounding box center [83, 285] width 166 height 33
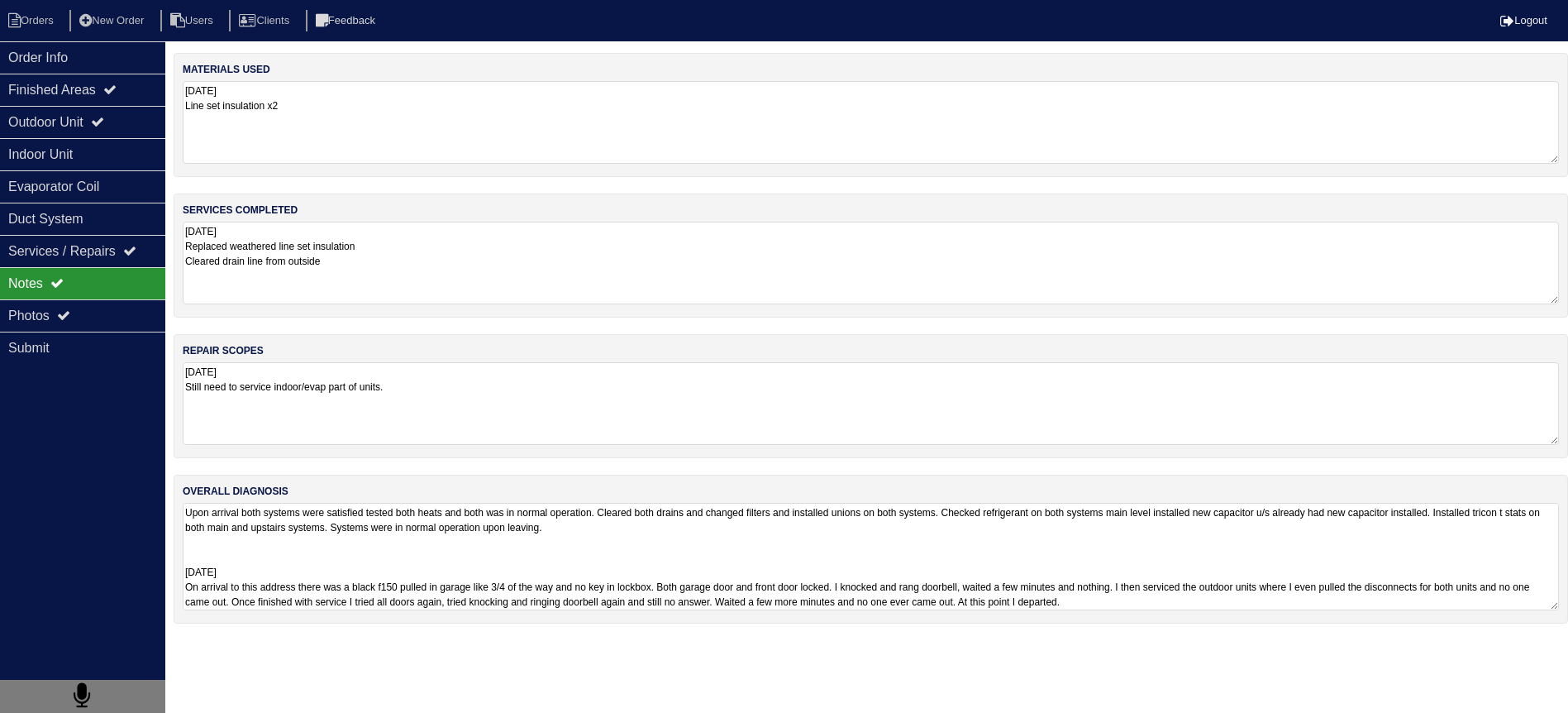
click at [297, 550] on textarea "Upon arrival both systems were satisfied tested both heats and both was in norm…" at bounding box center [871, 556] width 1376 height 108
click at [56, 307] on div "Photos" at bounding box center [82, 315] width 165 height 33
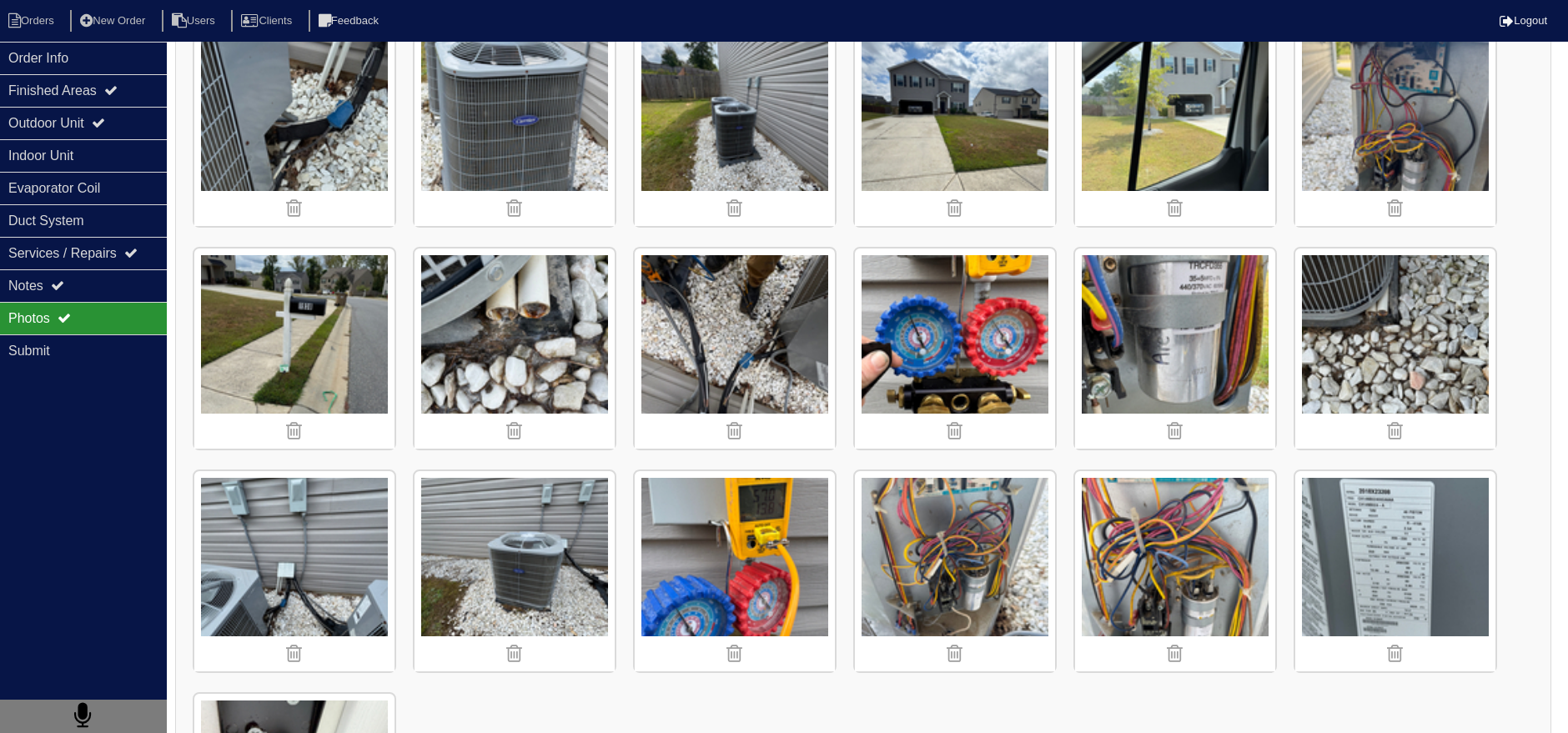
scroll to position [694, 0]
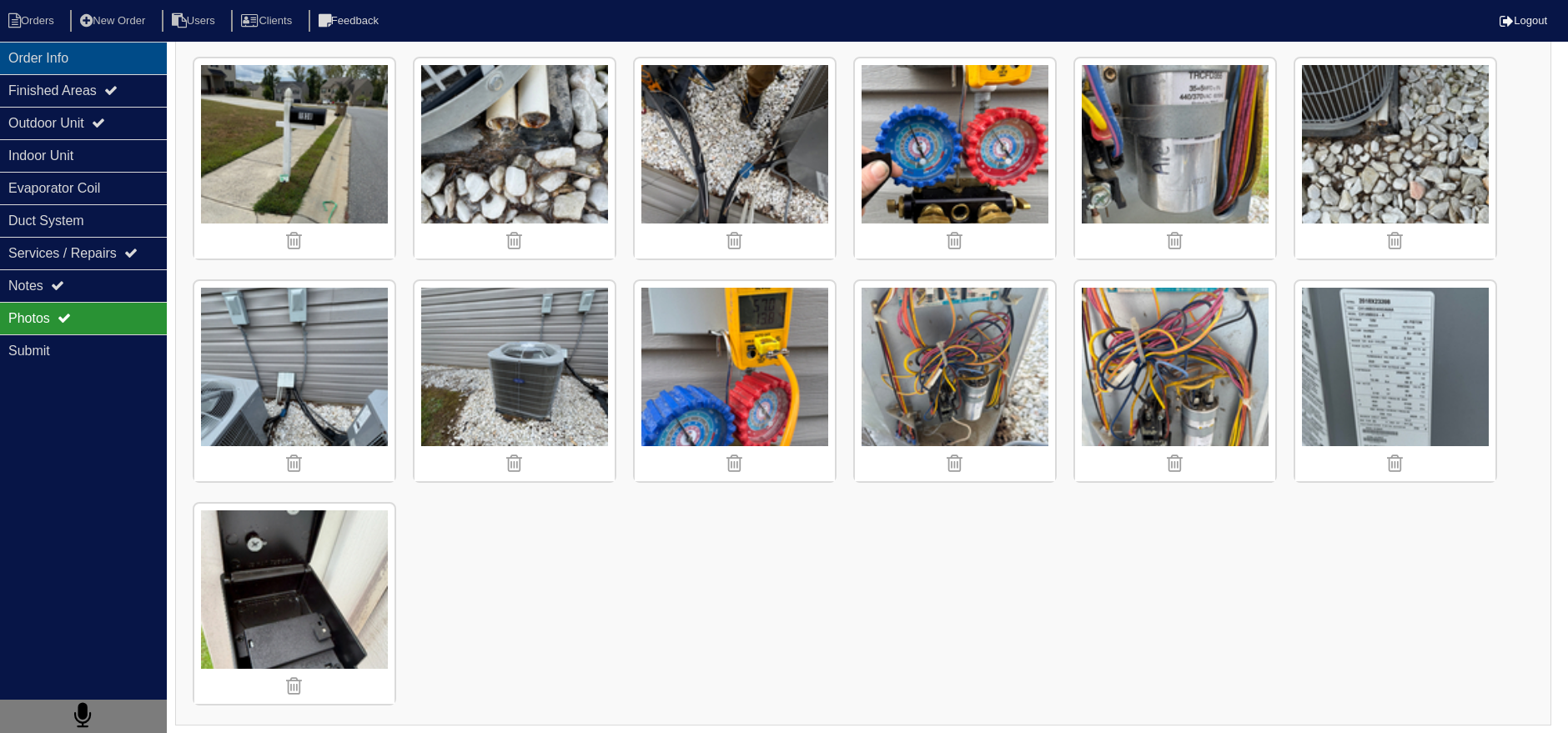
click at [96, 45] on div "Order Info" at bounding box center [83, 58] width 166 height 33
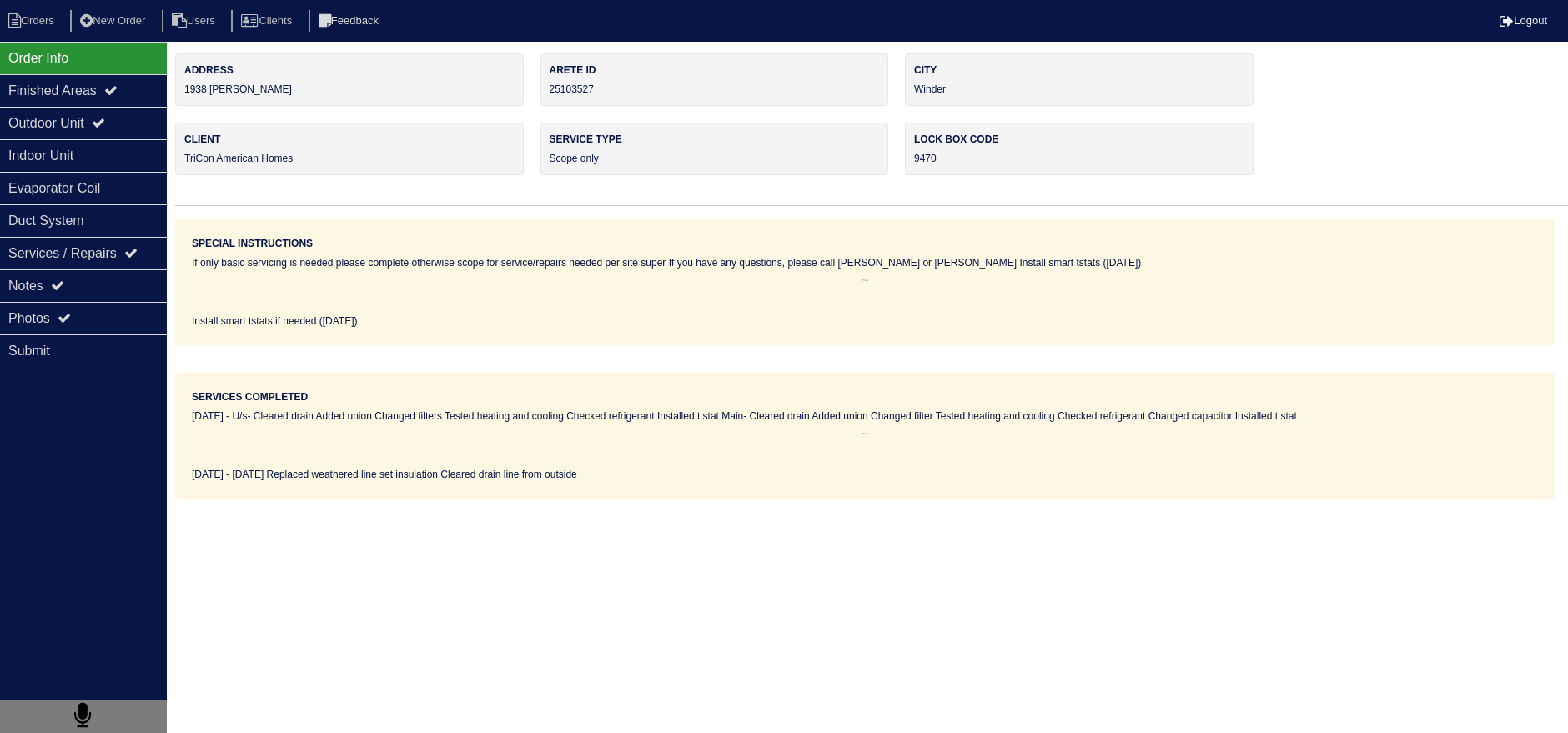
scroll to position [0, 0]
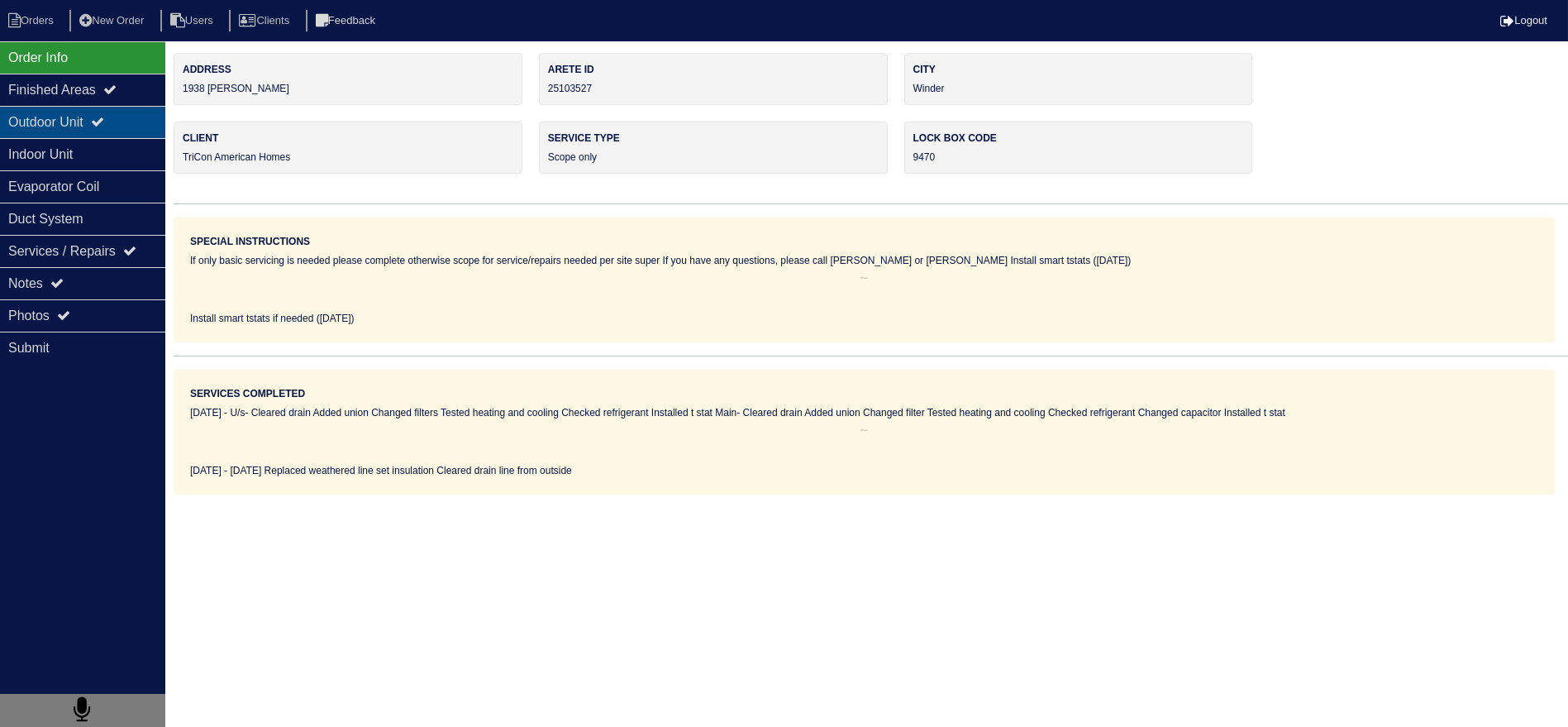
click at [110, 115] on div "Outdoor Unit" at bounding box center [82, 121] width 165 height 33
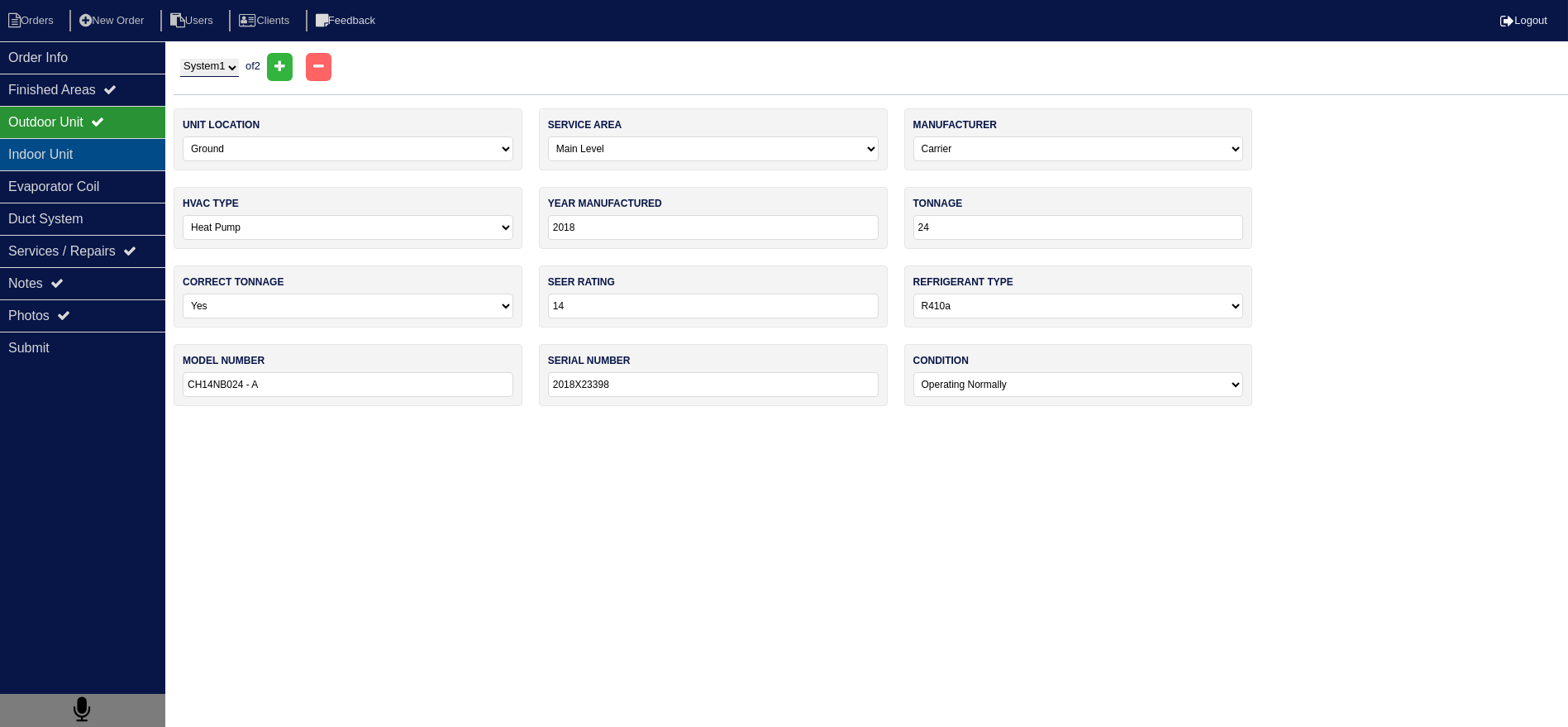
click at [101, 141] on div "Indoor Unit" at bounding box center [82, 154] width 165 height 33
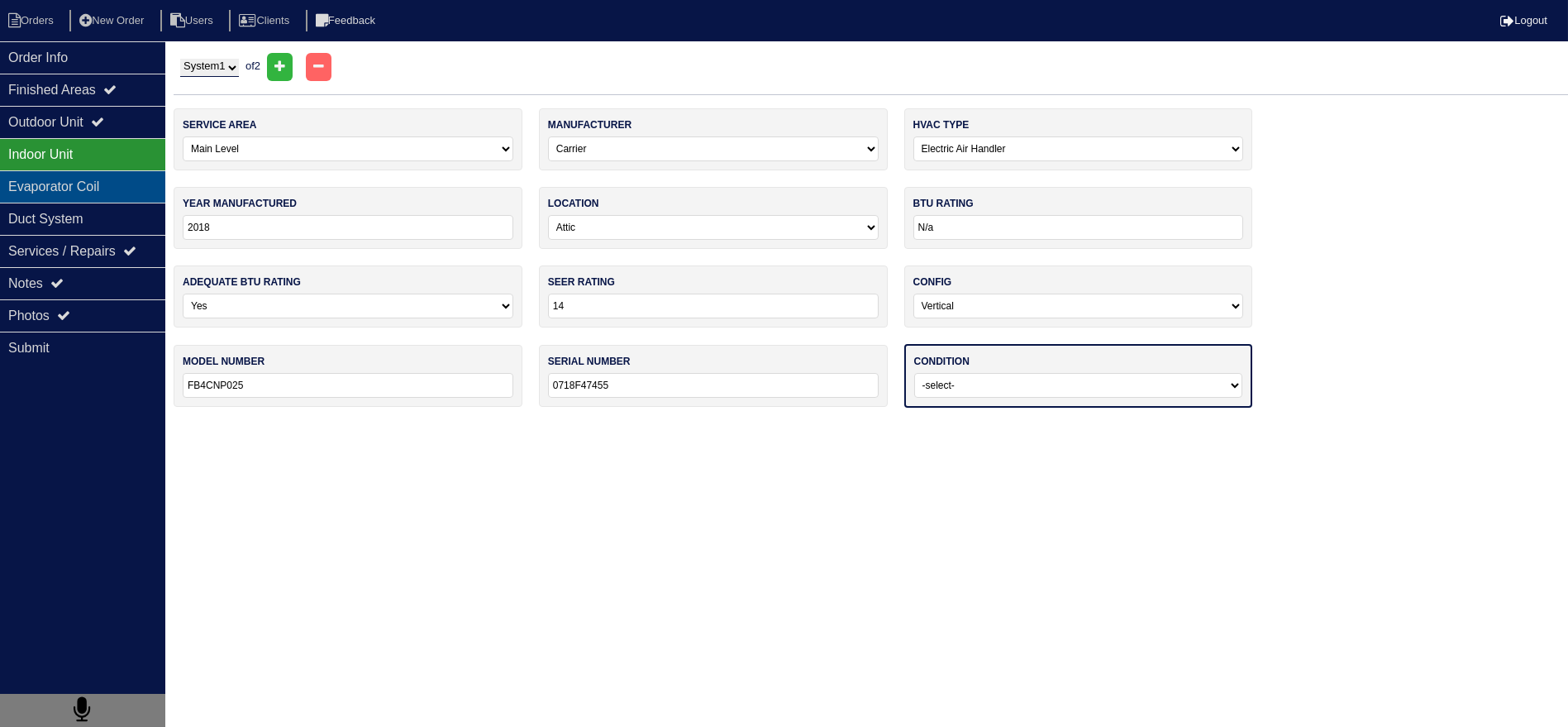
click at [99, 175] on div "Evaporator Coil" at bounding box center [82, 186] width 165 height 33
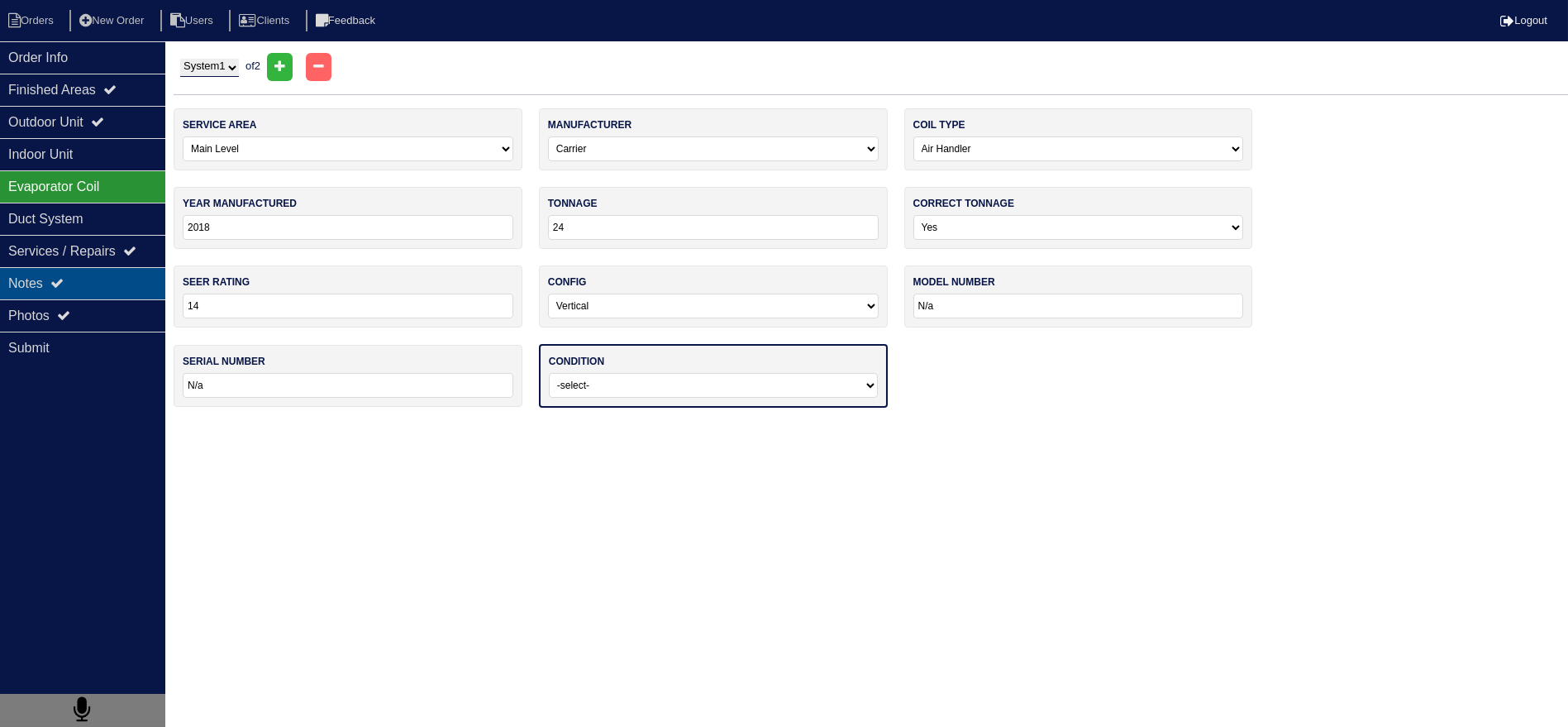
click at [104, 278] on div "Notes" at bounding box center [82, 283] width 165 height 33
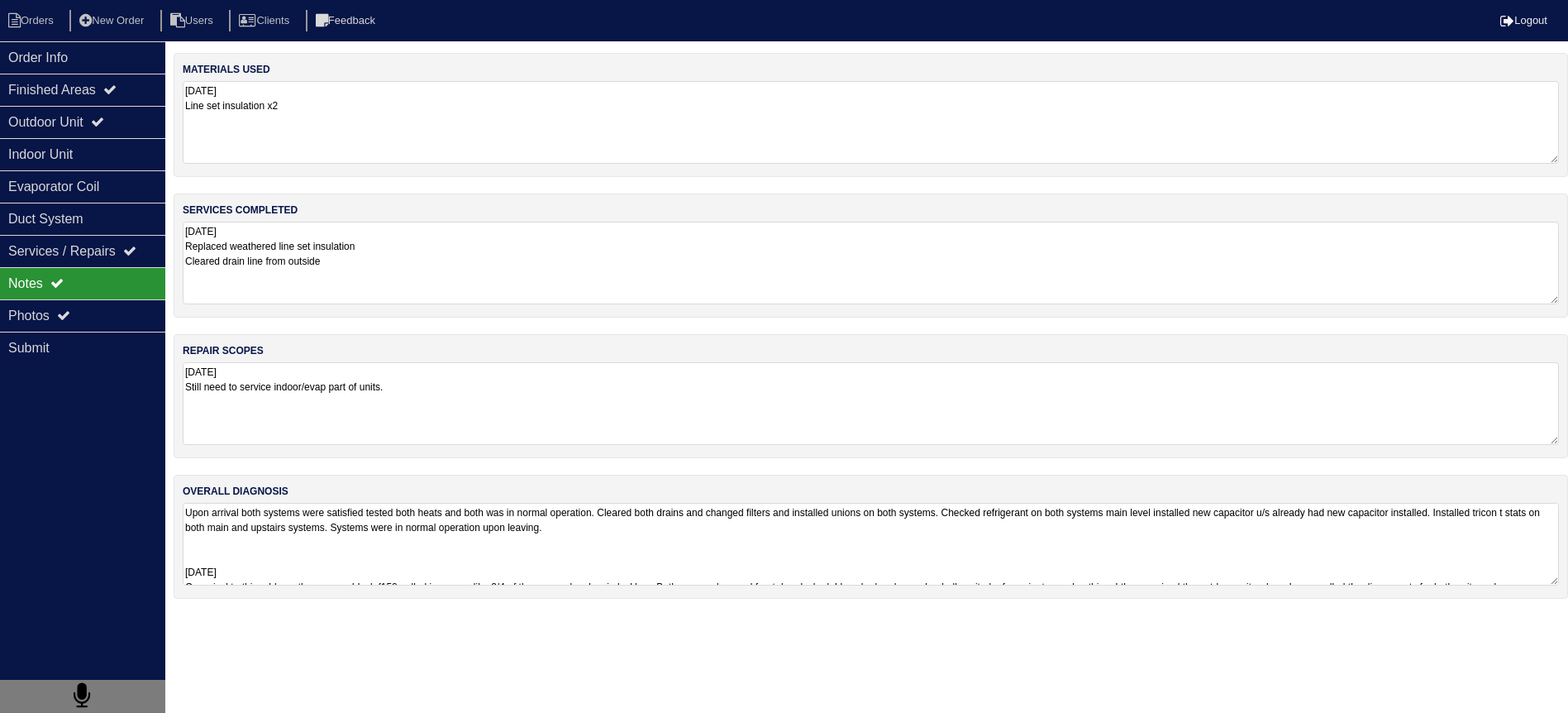
click at [103, 294] on div "Notes" at bounding box center [82, 282] width 165 height 33
click at [103, 299] on div "Photos" at bounding box center [82, 315] width 165 height 33
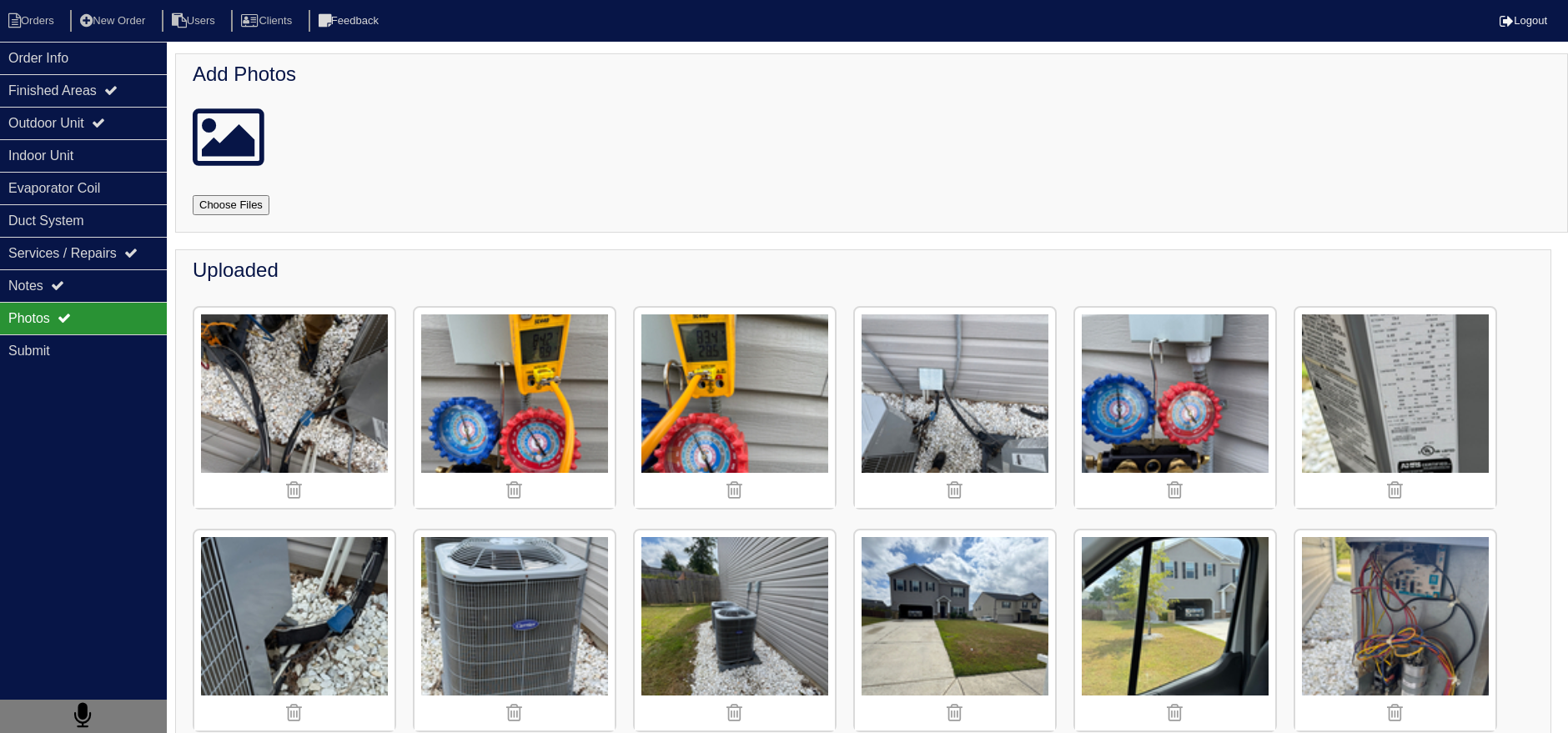
click at [81, 37] on nav "Orders New Order Users Clients Feedback Logout" at bounding box center [784, 21] width 1568 height 42
click at [52, 54] on div "Order Info" at bounding box center [83, 58] width 166 height 33
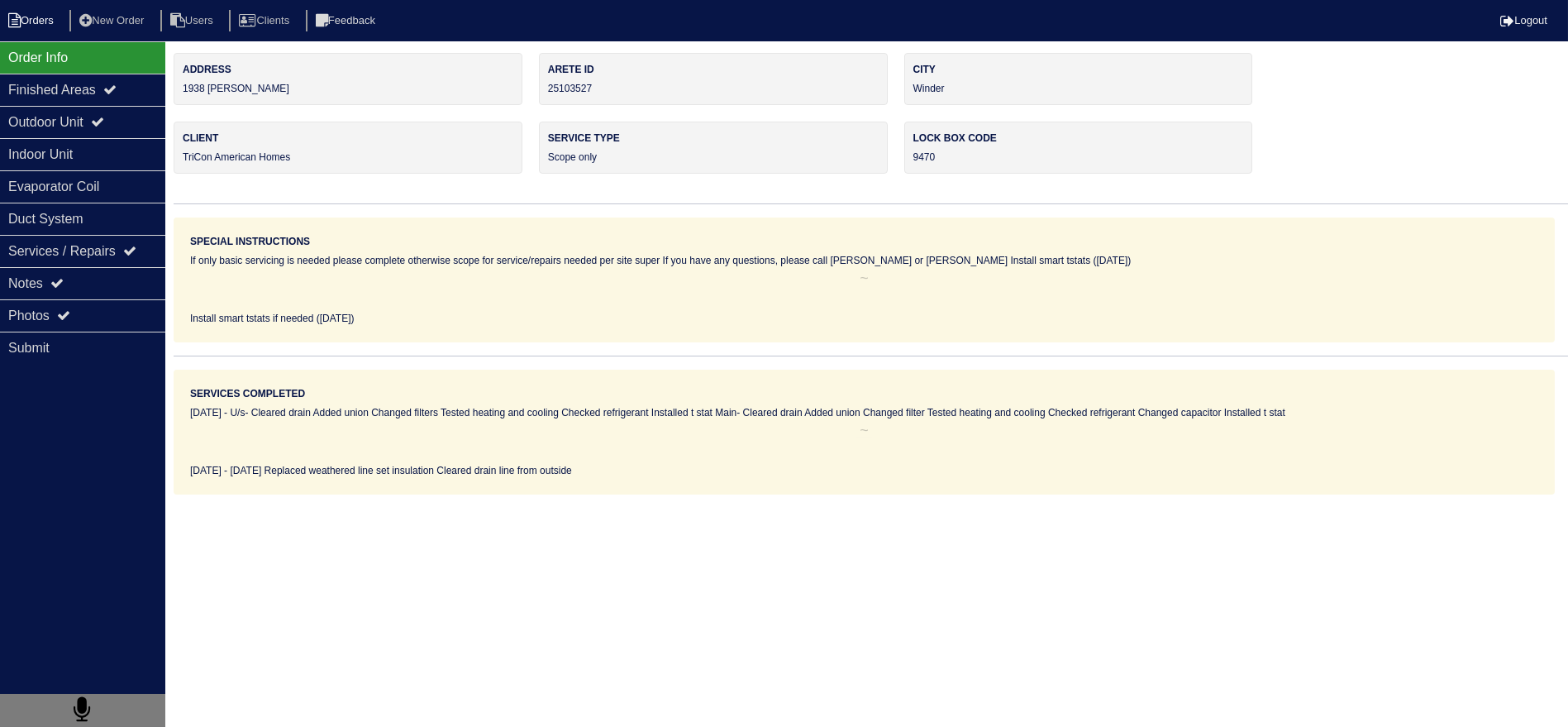
click at [38, 19] on li "Orders" at bounding box center [34, 21] width 67 height 23
select select "15"
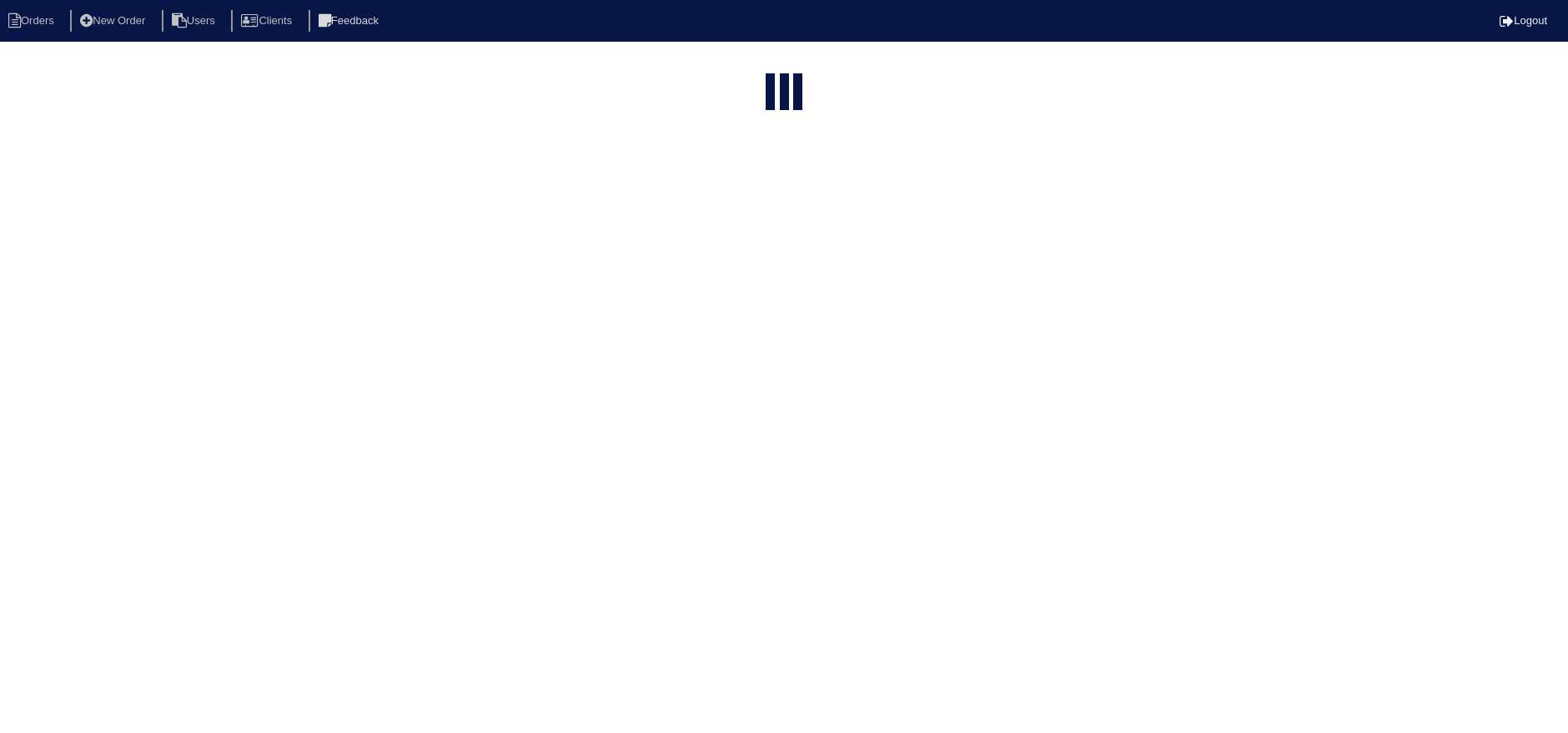
select select "assigned"
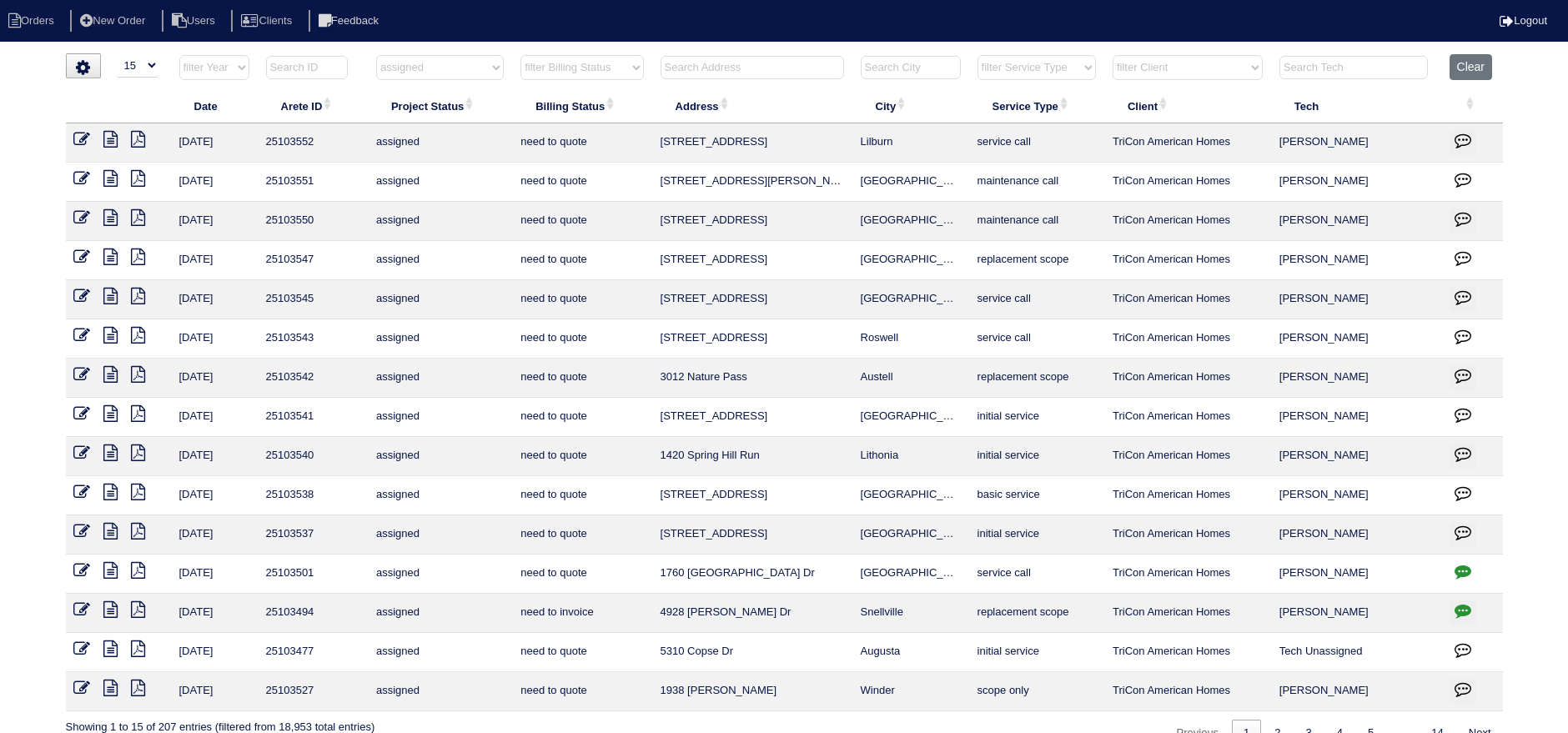
click at [81, 682] on icon at bounding box center [83, 687] width 17 height 17
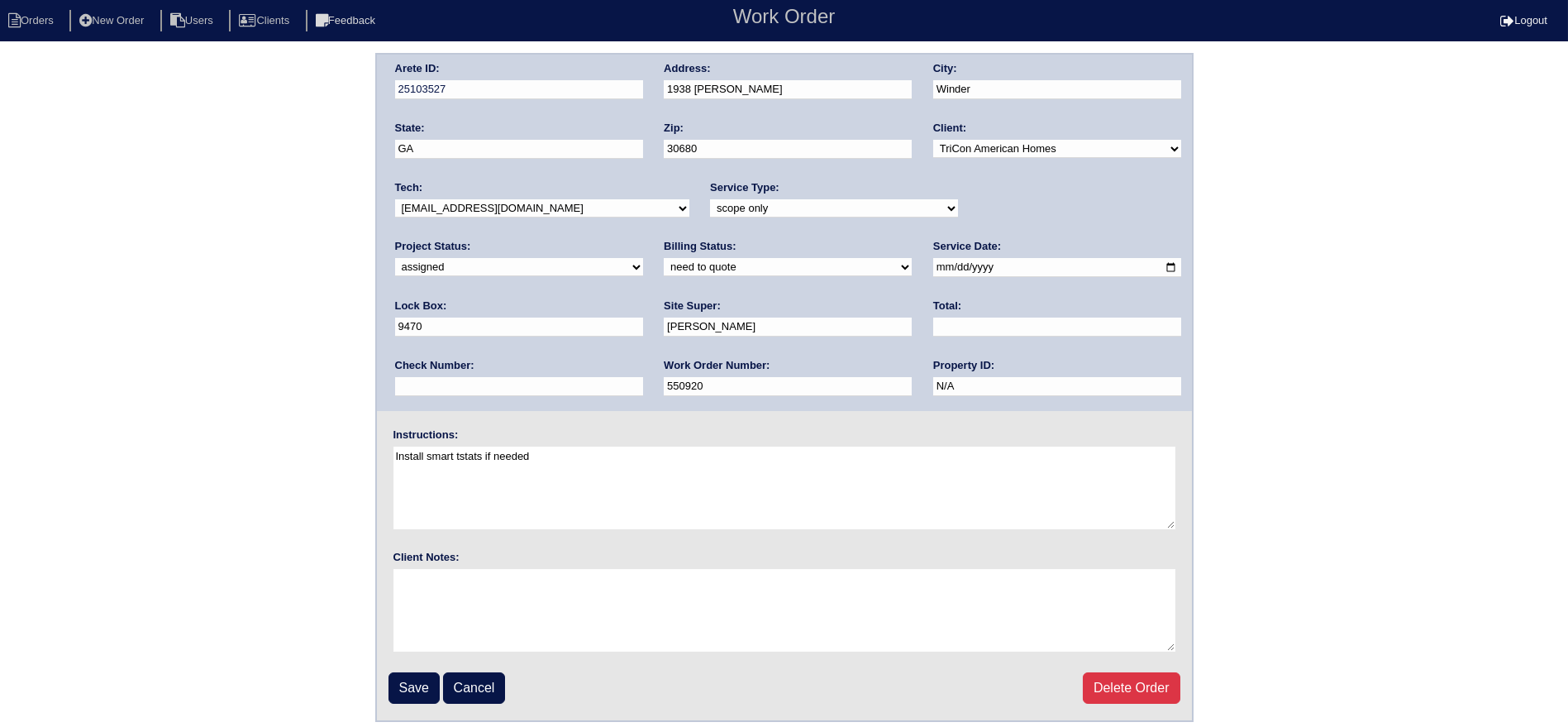
click at [586, 213] on select "-select- [EMAIL_ADDRESS][DOMAIN_NAME] [EMAIL_ADDRESS][DOMAIN_NAME] [EMAIL_ADDRE…" at bounding box center [542, 208] width 294 height 18
select select "27"
click at [395, 200] on select "-select- [EMAIL_ADDRESS][DOMAIN_NAME] [EMAIL_ADDRESS][DOMAIN_NAME] [EMAIL_ADDRE…" at bounding box center [542, 208] width 294 height 18
click at [933, 267] on input "[DATE]" at bounding box center [1057, 267] width 248 height 19
type input "[DATE]"
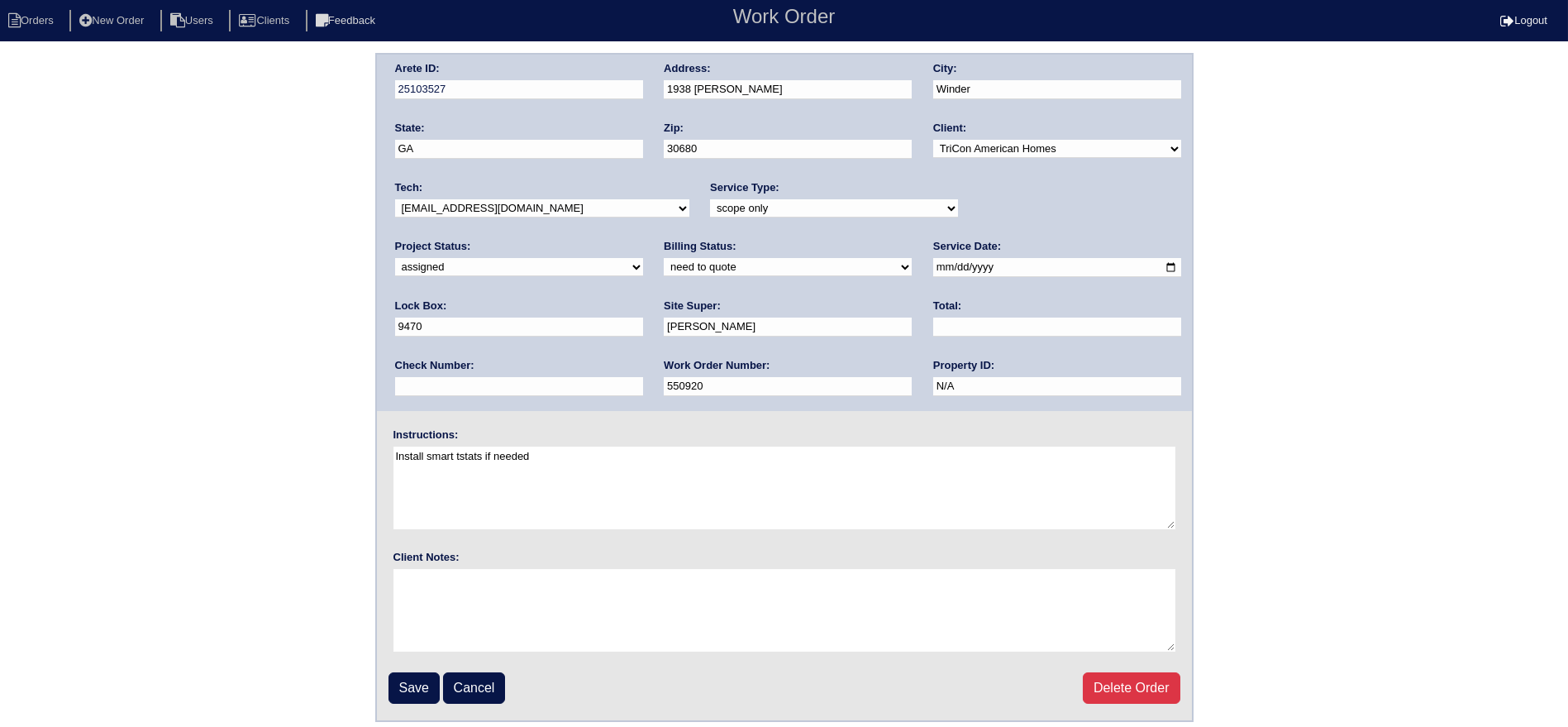
click at [424, 682] on input "Save" at bounding box center [414, 688] width 51 height 32
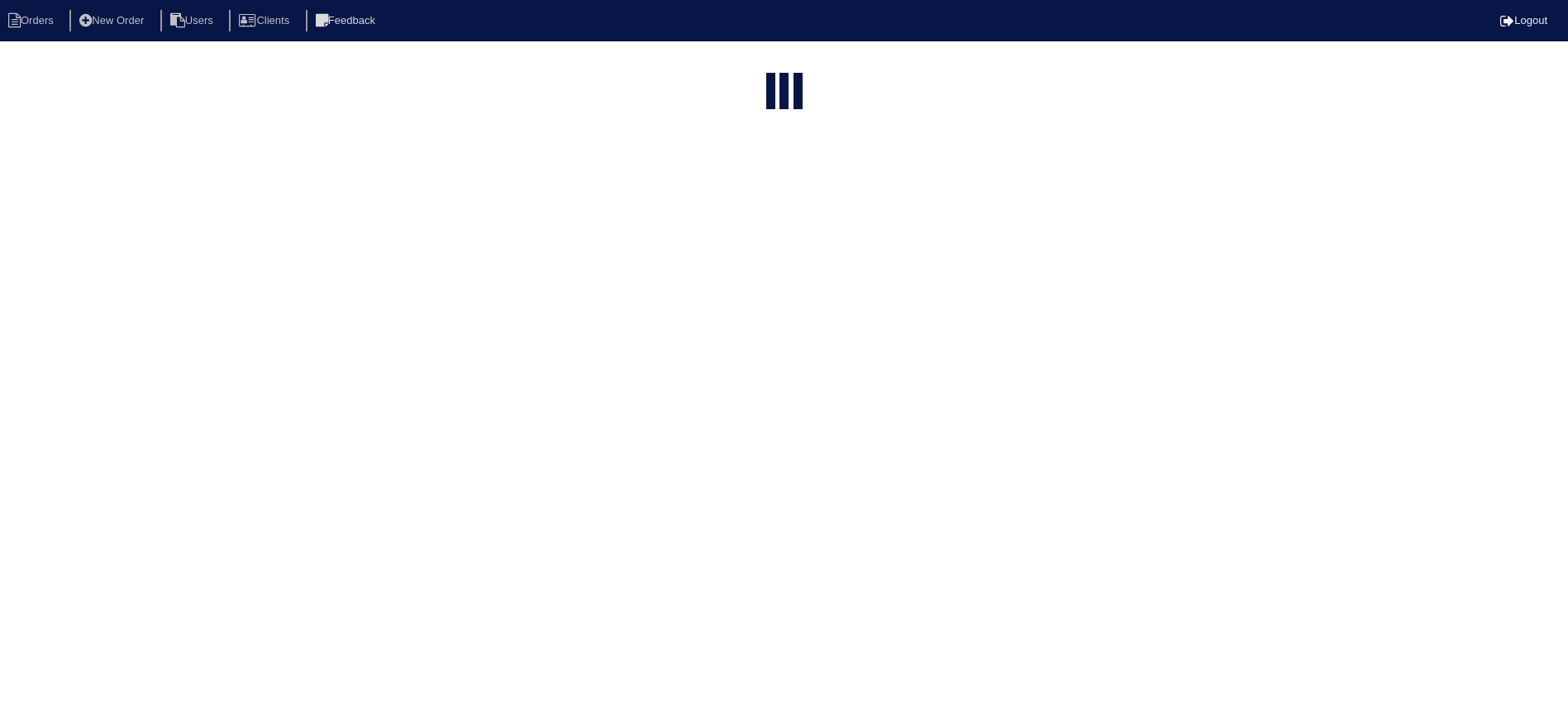
select select "15"
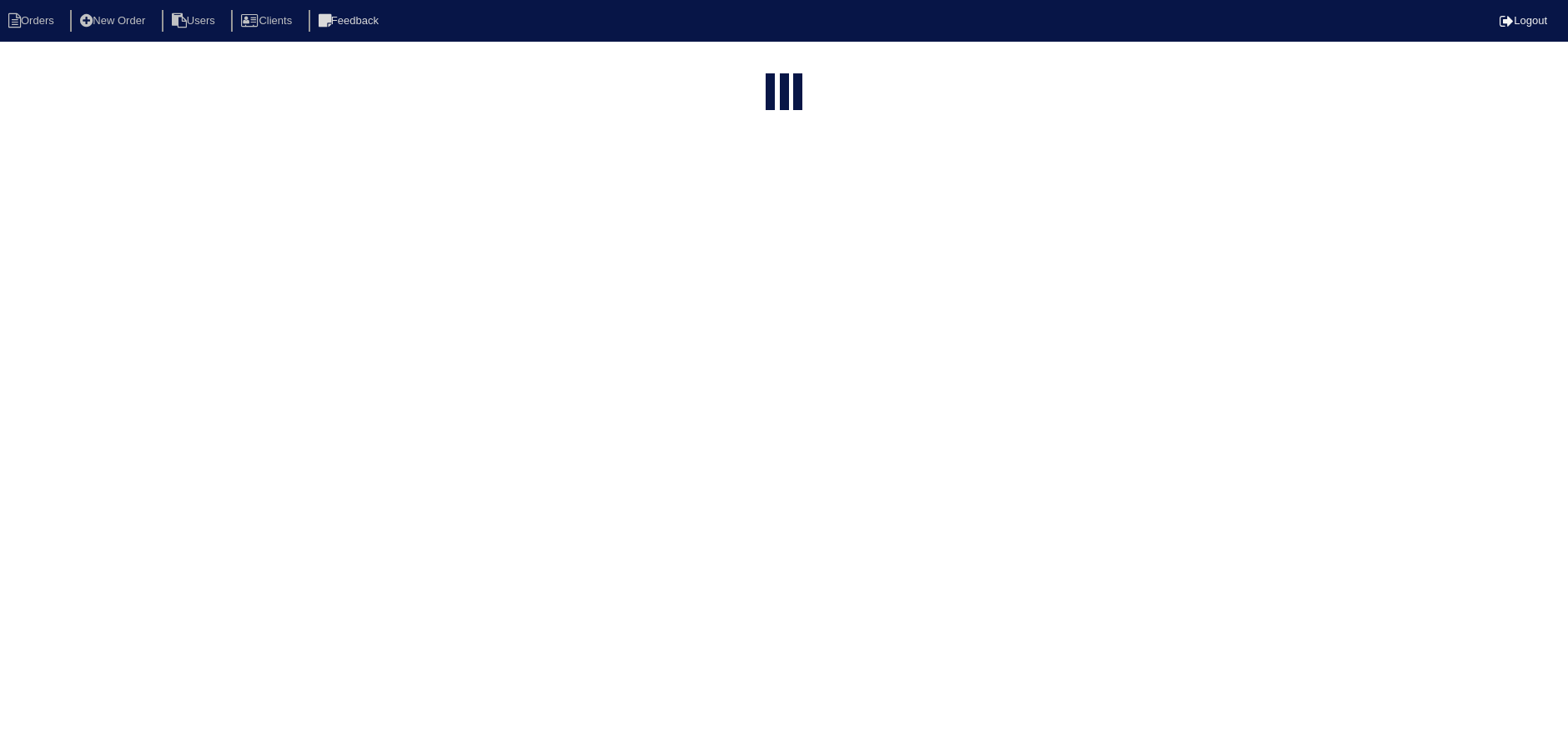
select select "assigned"
